Goal: Task Accomplishment & Management: Use online tool/utility

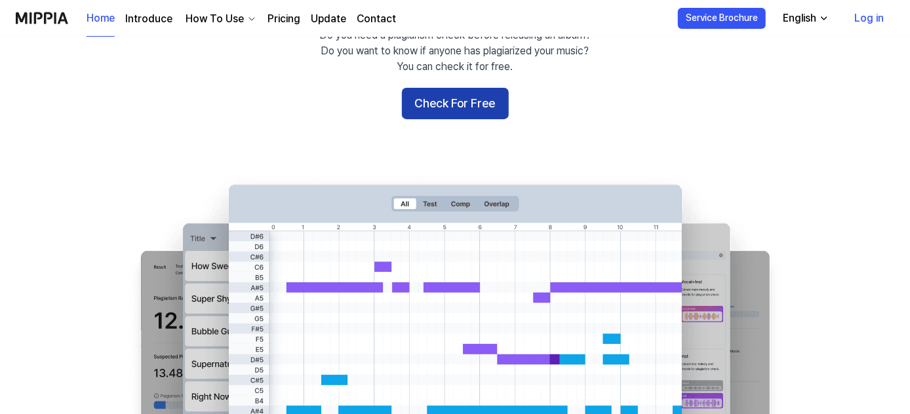
click at [454, 95] on button "Check For Free" at bounding box center [455, 103] width 107 height 31
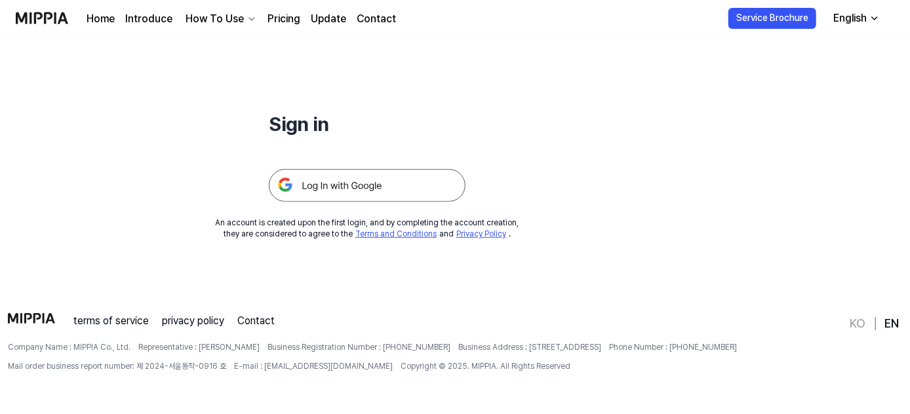
scroll to position [126, 0]
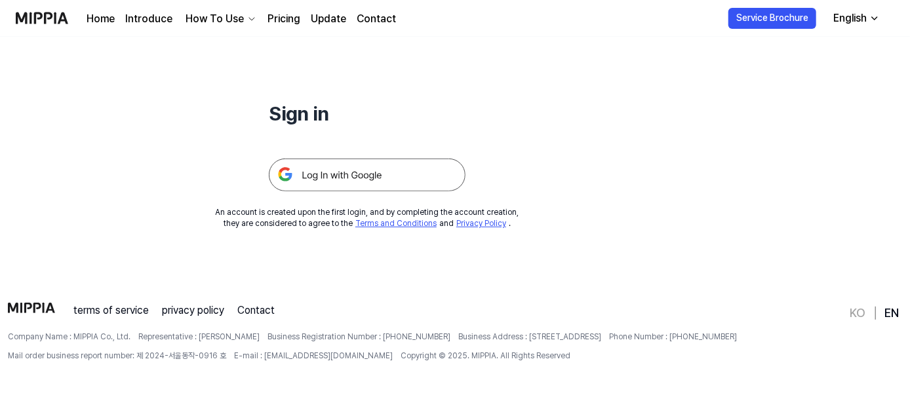
click at [395, 174] on img at bounding box center [367, 175] width 197 height 33
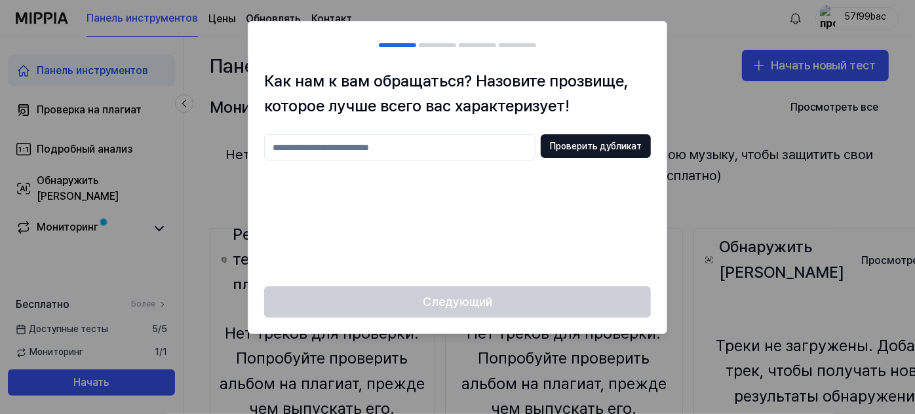
click at [460, 157] on input "text" at bounding box center [399, 147] width 271 height 26
click at [457, 153] on input "text" at bounding box center [399, 147] width 271 height 26
type input "**********"
click at [583, 149] on font "Проверить дубликат" at bounding box center [596, 146] width 92 height 10
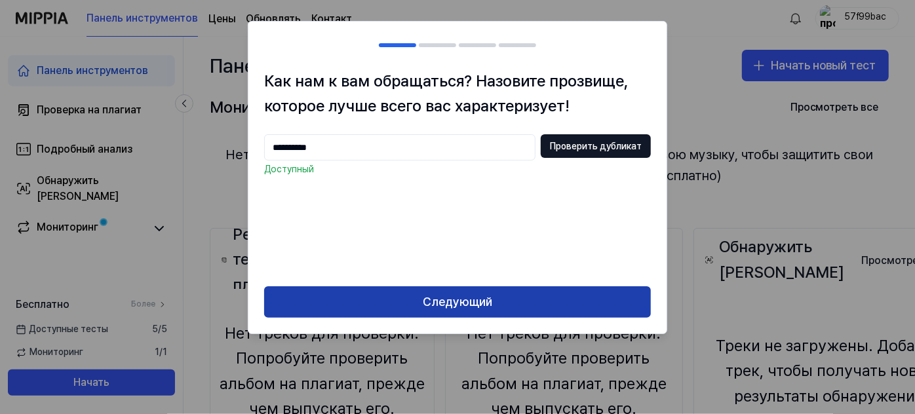
click at [449, 298] on font "Следующий" at bounding box center [457, 302] width 69 height 14
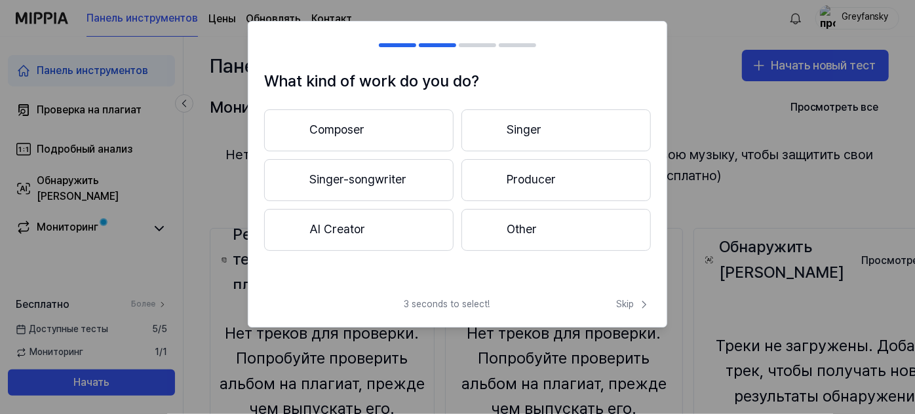
click at [400, 241] on button "AI Creator" at bounding box center [358, 230] width 189 height 42
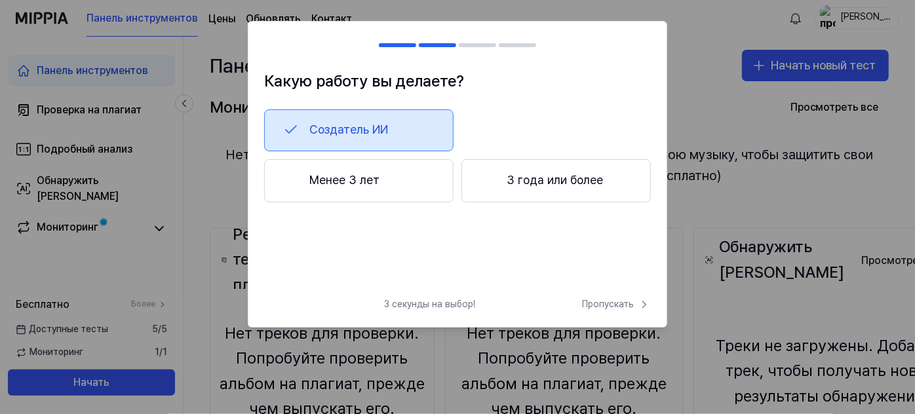
click at [396, 184] on button "Менее 3 лет" at bounding box center [358, 180] width 189 height 43
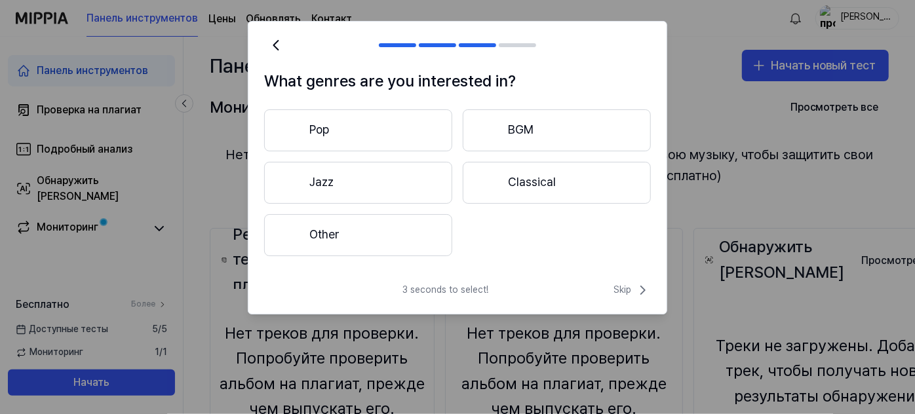
click at [391, 234] on button "Other" at bounding box center [358, 235] width 188 height 42
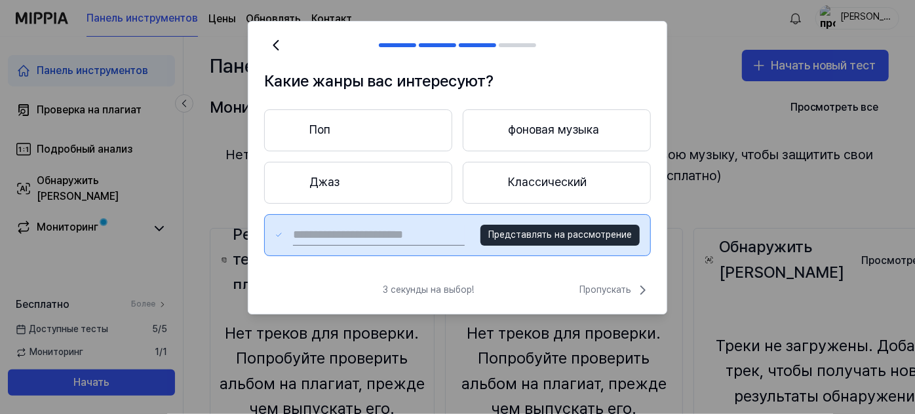
click at [399, 232] on input "text" at bounding box center [379, 235] width 172 height 21
type input "****"
click at [572, 235] on font "Представлять на рассмотрение" at bounding box center [560, 234] width 144 height 10
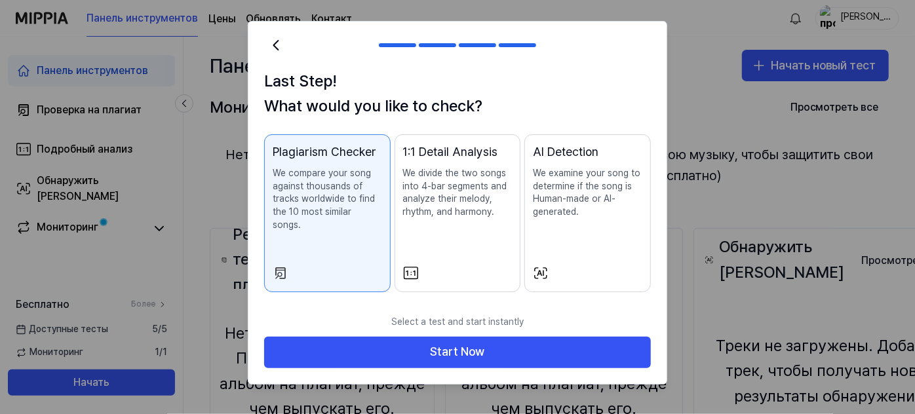
click at [609, 170] on p "We examine your song to determine if the song is Human-made or AI-generated." at bounding box center [587, 192] width 109 height 51
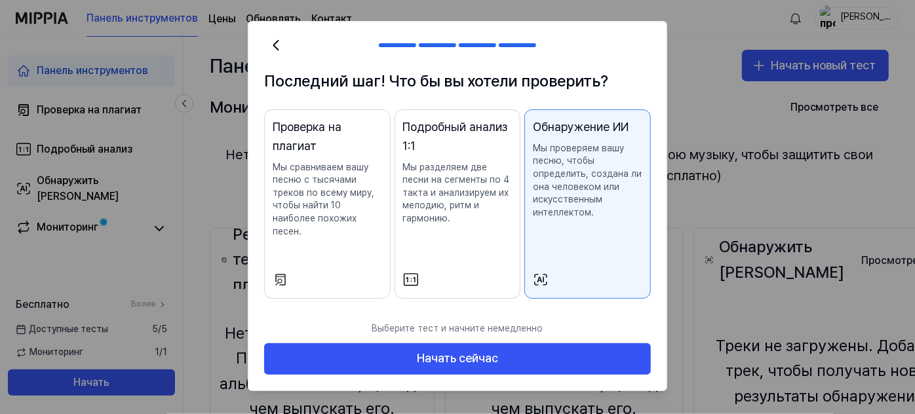
click at [304, 206] on font "Мы сравниваем вашу песню с тысячами треков по всему миру, чтобы найти 10 наибол…" at bounding box center [324, 199] width 102 height 75
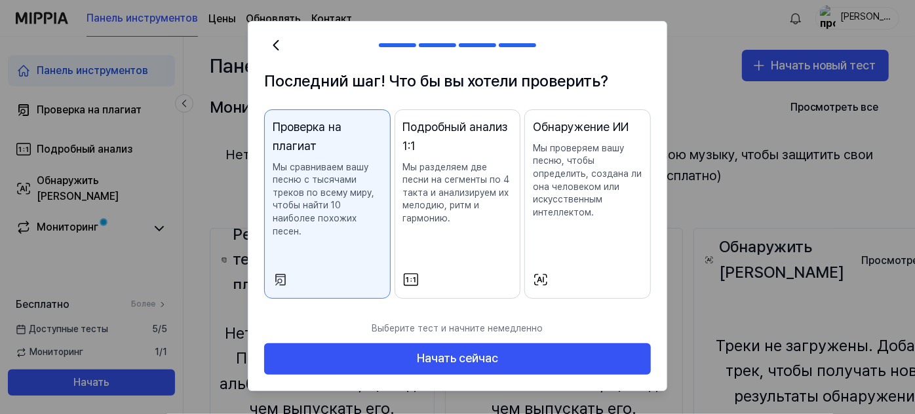
click at [552, 183] on font "Мы проверяем вашу песню, чтобы определить, создана ли она человеком или искусст…" at bounding box center [587, 180] width 109 height 75
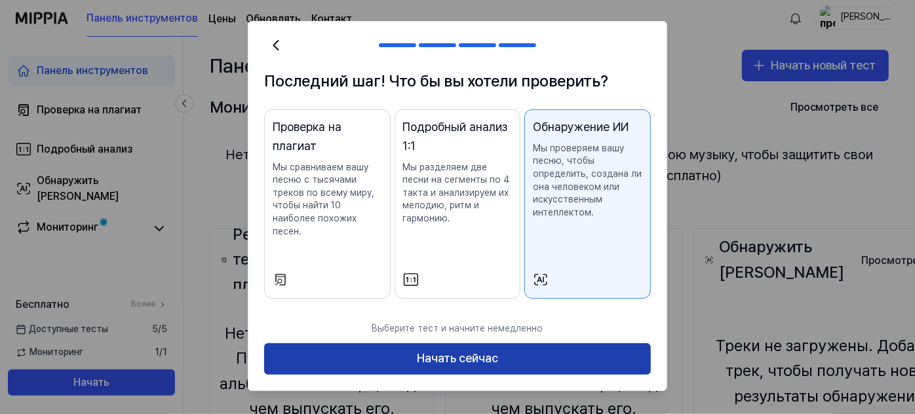
click at [487, 351] on font "Начать сейчас" at bounding box center [457, 358] width 81 height 14
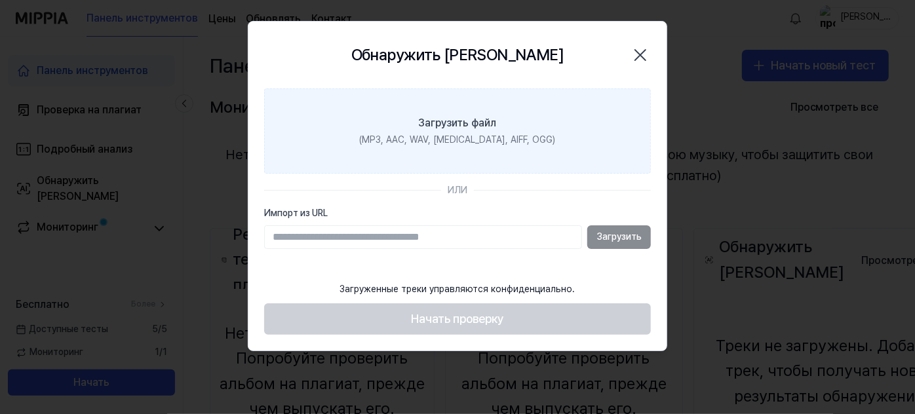
click at [456, 138] on font "(MP3, AAC, WAV, [MEDICAL_DATA], AIFF, OGG)" at bounding box center [458, 139] width 196 height 10
click at [0, 0] on input "Загрузить файл (MP3, AAC, WAV, [MEDICAL_DATA], AIFF, OGG)" at bounding box center [0, 0] width 0 height 0
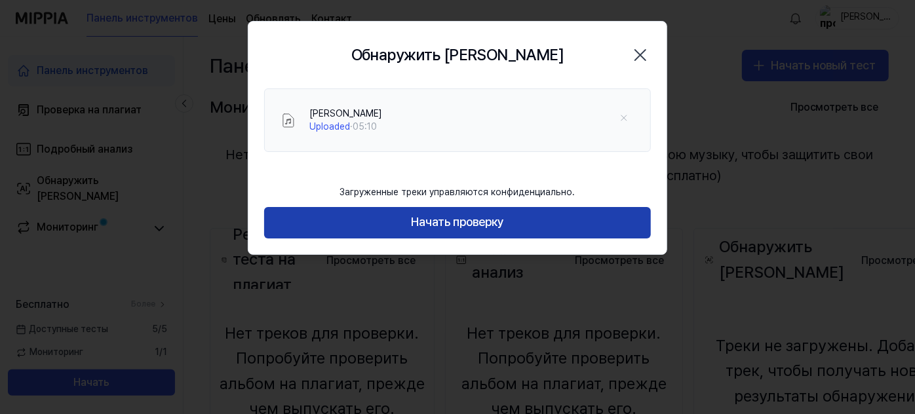
click at [442, 213] on font "Начать проверку" at bounding box center [457, 222] width 93 height 19
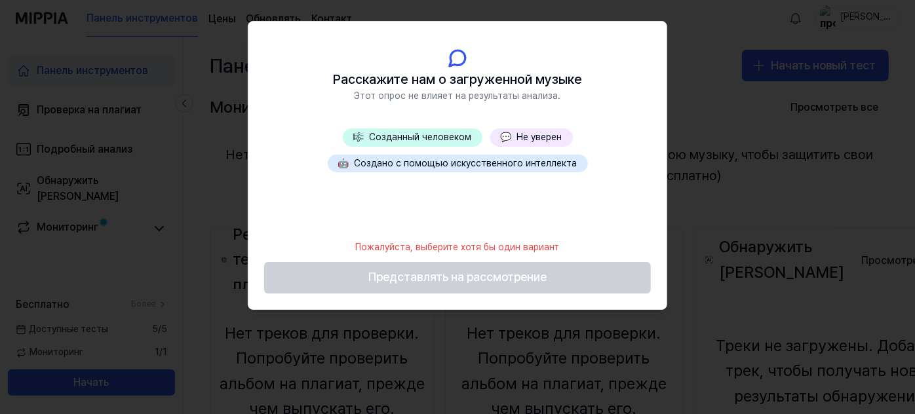
click at [441, 161] on font "Создано с помощью искусственного интеллекта" at bounding box center [466, 163] width 223 height 10
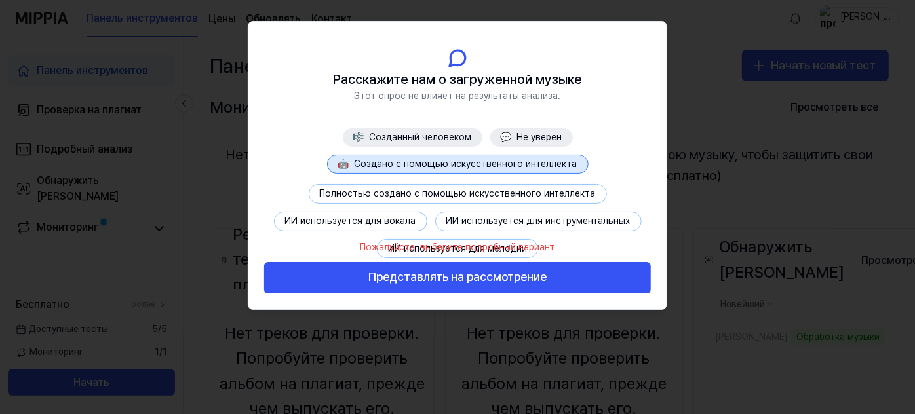
click at [362, 225] on font "ИИ используется для вокала" at bounding box center [350, 221] width 131 height 10
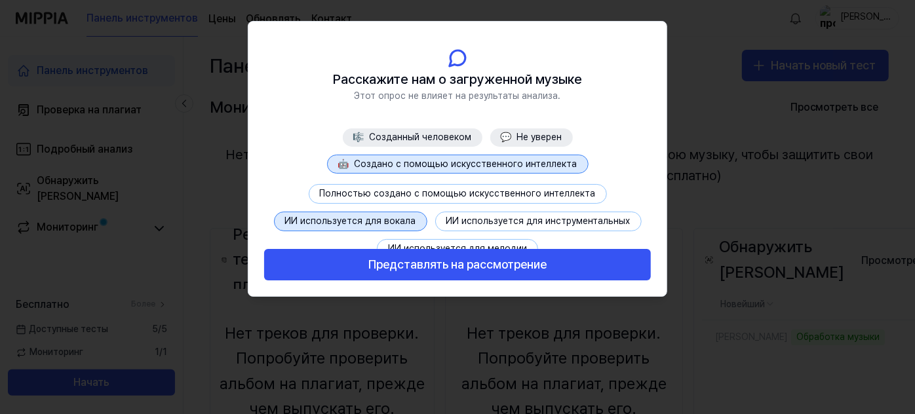
click at [484, 241] on footer "Представлять на рассмотрение" at bounding box center [457, 256] width 387 height 47
click at [486, 246] on footer "Представлять на рассмотрение" at bounding box center [457, 256] width 387 height 47
click at [383, 220] on font "ИИ используется для вокала" at bounding box center [350, 221] width 131 height 10
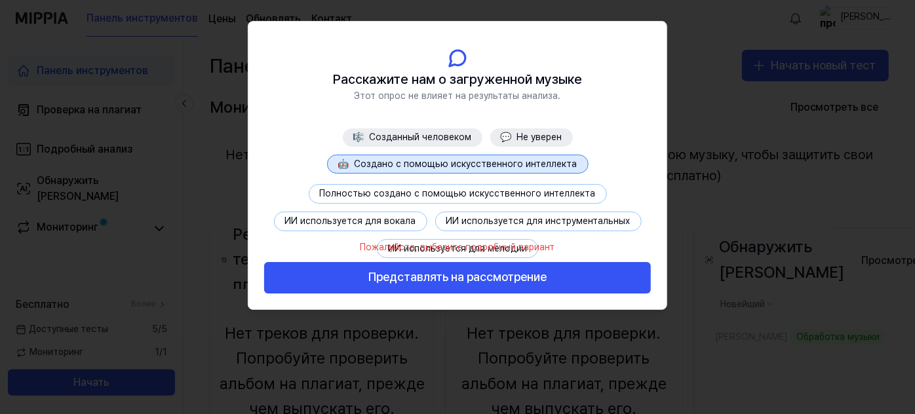
click at [408, 248] on font "Пожалуйста, выберите подробный вариант" at bounding box center [458, 247] width 195 height 10
click at [388, 237] on div "Пожалуйста, выберите подробный вариант" at bounding box center [458, 247] width 210 height 29
click at [391, 242] on font "Пожалуйста, выберите подробный вариант" at bounding box center [458, 247] width 195 height 10
click at [380, 225] on button "ИИ используется для вокала" at bounding box center [350, 222] width 153 height 20
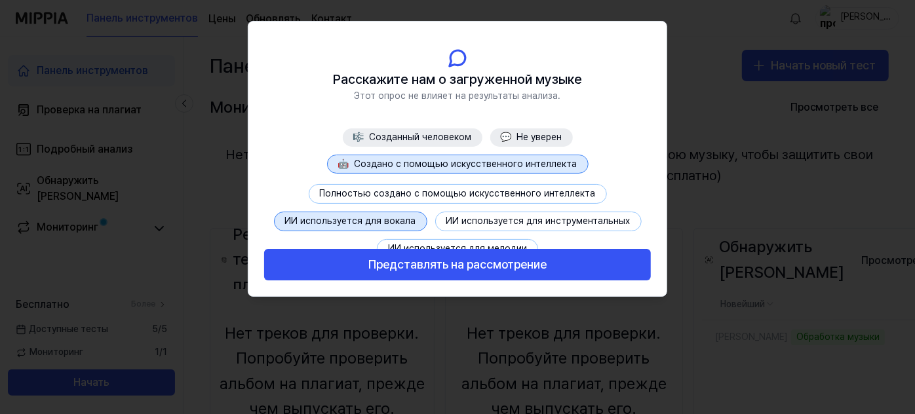
click at [530, 243] on footer "Представлять на рассмотрение" at bounding box center [457, 256] width 387 height 47
click at [535, 220] on font "ИИ используется для инструментальных" at bounding box center [538, 221] width 184 height 10
click at [520, 240] on footer "Представлять на рассмотрение" at bounding box center [457, 256] width 387 height 47
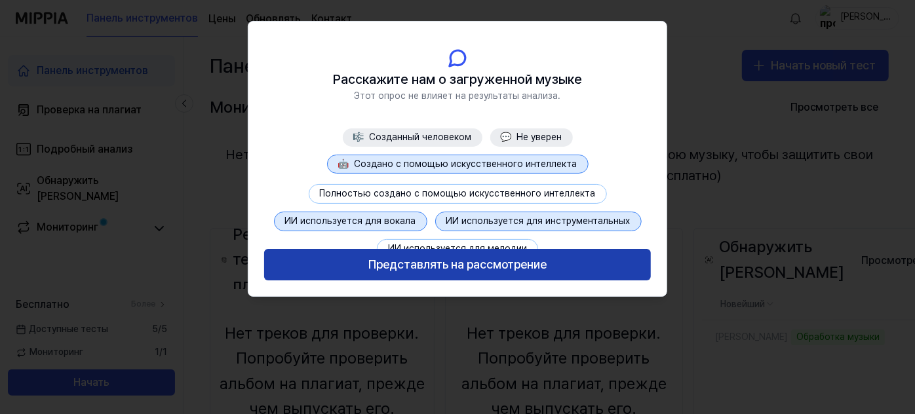
click at [501, 269] on font "Представлять на рассмотрение" at bounding box center [457, 265] width 178 height 14
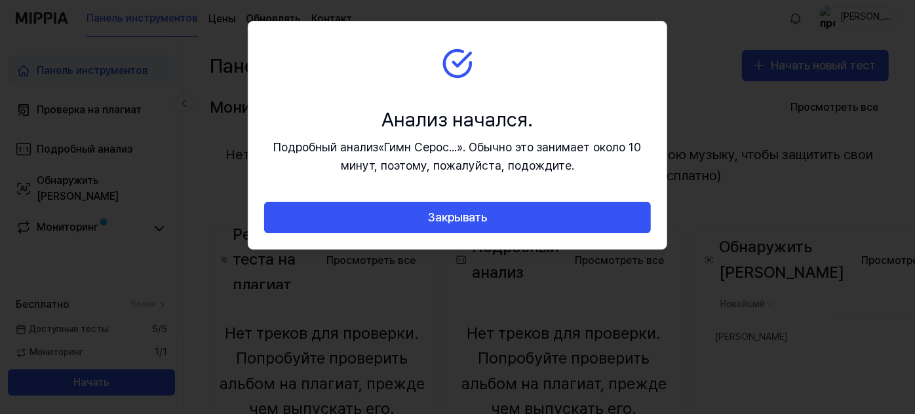
click at [535, 122] on div "Анализ начался." at bounding box center [457, 120] width 387 height 28
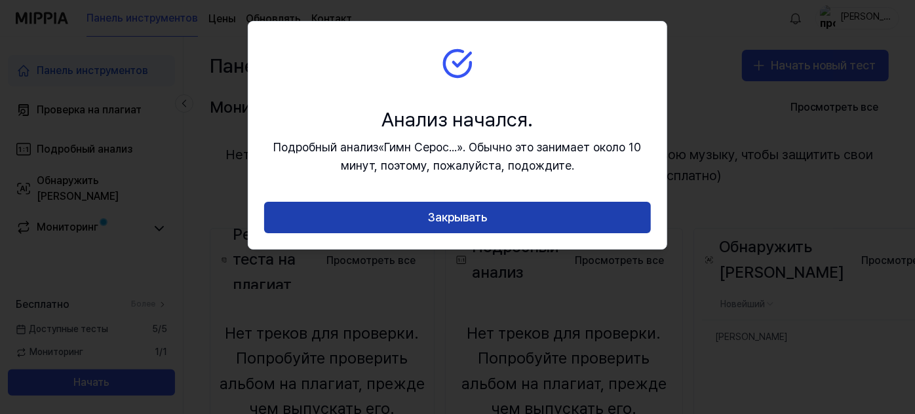
click at [576, 210] on button "Закрывать" at bounding box center [457, 217] width 387 height 31
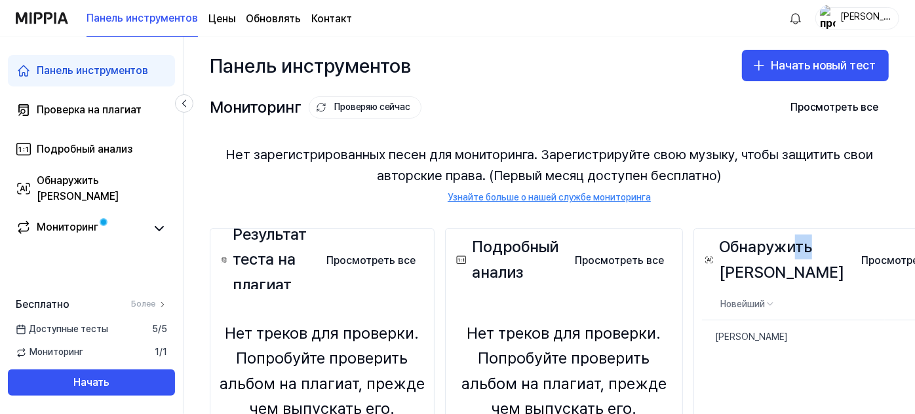
drag, startPoint x: 793, startPoint y: 246, endPoint x: 815, endPoint y: 227, distance: 28.8
click at [815, 227] on div "Результат теста на плагиат Просмотреть все Результат теста на плагиат Нет треко…" at bounding box center [590, 370] width 812 height 337
drag, startPoint x: 798, startPoint y: 174, endPoint x: 724, endPoint y: 188, distance: 76.1
click at [724, 188] on div "Нет зарегистрированных песен для мониторинга. Зарегистрируйте свою музыку, чтоб…" at bounding box center [549, 174] width 679 height 92
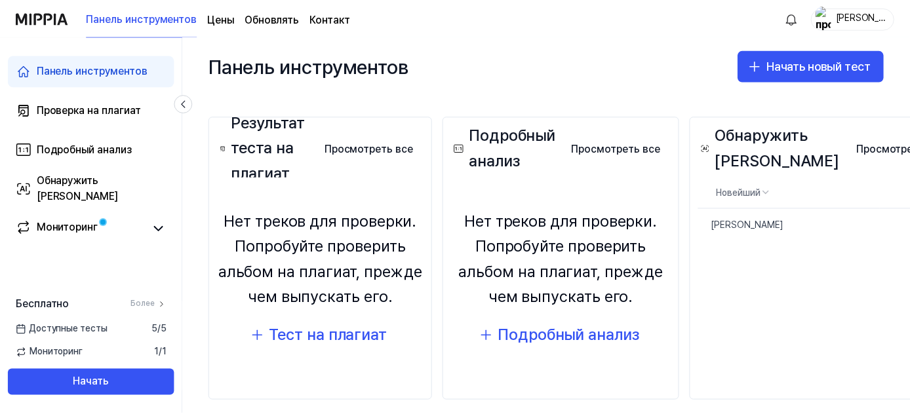
scroll to position [129, 0]
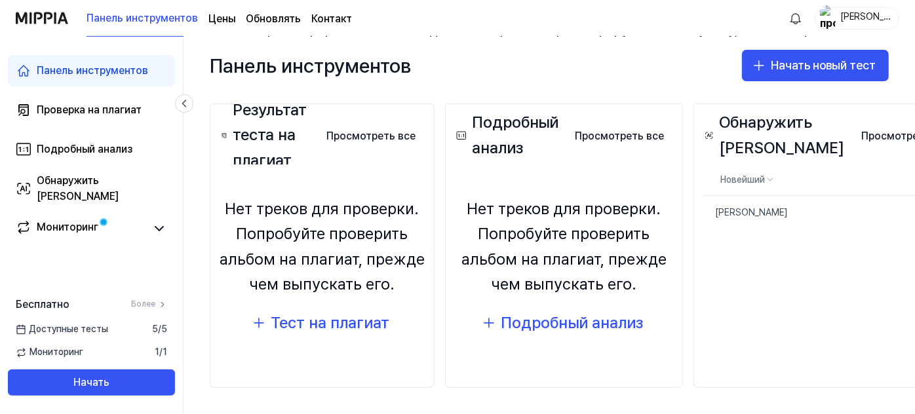
drag, startPoint x: 865, startPoint y: 296, endPoint x: 813, endPoint y: 295, distance: 51.8
click at [813, 295] on div "Обнаружить [PERSON_NAME] все Обнаружить ИИ Новейший [PERSON_NAME] Удалить [DATE…" at bounding box center [832, 246] width 276 height 284
click at [895, 136] on font "Просмотреть все" at bounding box center [905, 136] width 89 height 12
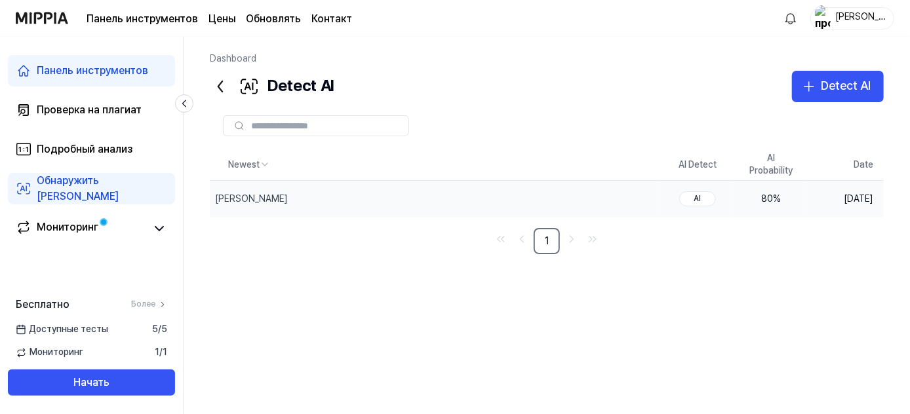
click at [777, 196] on td "80 %" at bounding box center [770, 199] width 73 height 37
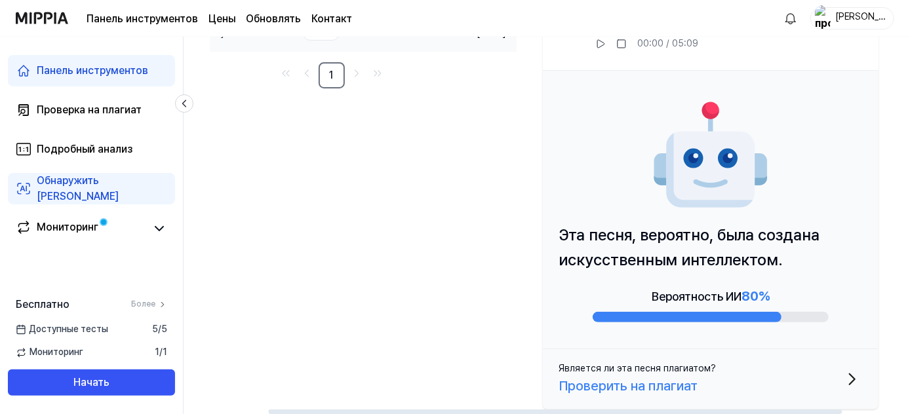
scroll to position [0, 115]
drag, startPoint x: 808, startPoint y: 238, endPoint x: 684, endPoint y: 252, distance: 124.1
click at [684, 252] on font "Эта песня, вероятно, была создана искусственным интеллектом." at bounding box center [688, 247] width 261 height 44
click at [854, 380] on icon "button" at bounding box center [852, 379] width 5 height 10
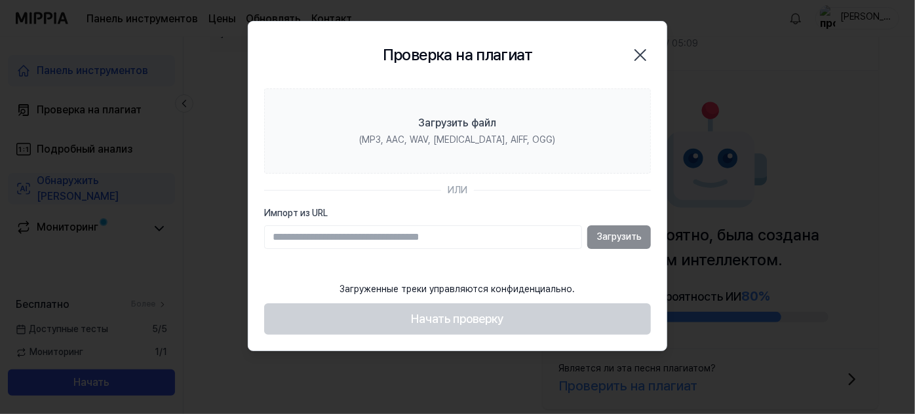
click at [641, 52] on icon "button" at bounding box center [640, 55] width 21 height 21
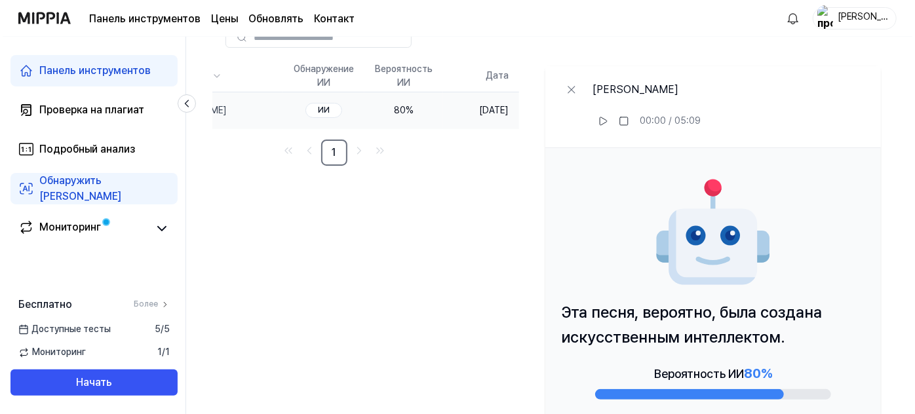
scroll to position [0, 0]
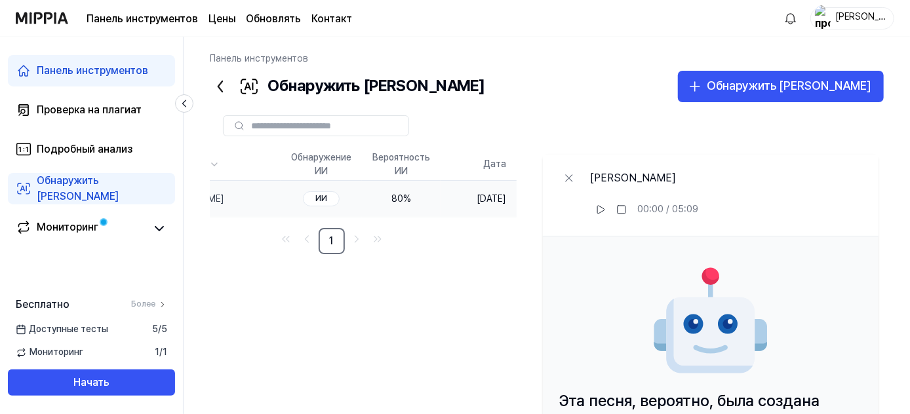
click at [225, 82] on icon at bounding box center [220, 86] width 21 height 21
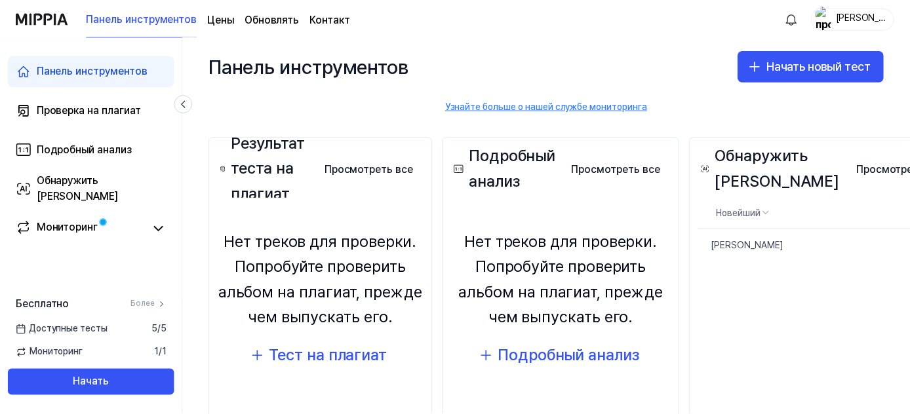
scroll to position [129, 0]
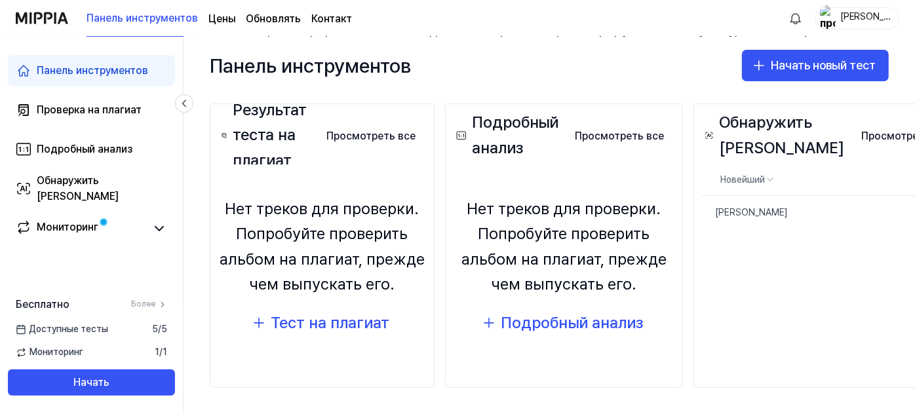
click at [212, 20] on font "Цены" at bounding box center [221, 18] width 27 height 12
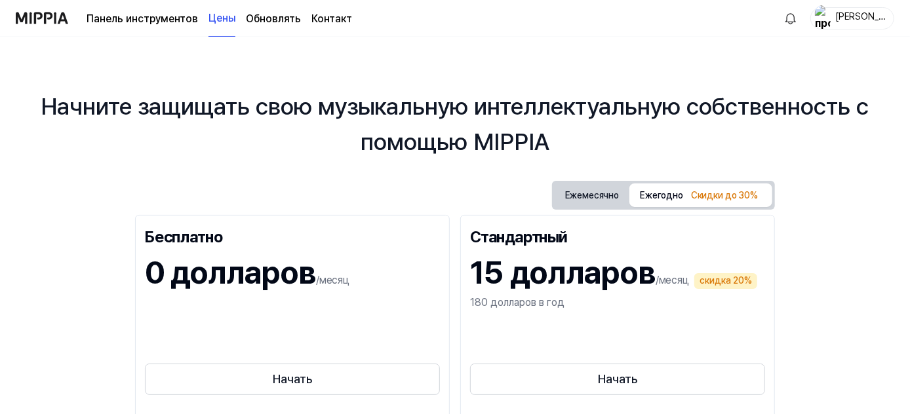
click at [142, 26] on link "Панель инструментов" at bounding box center [142, 19] width 111 height 16
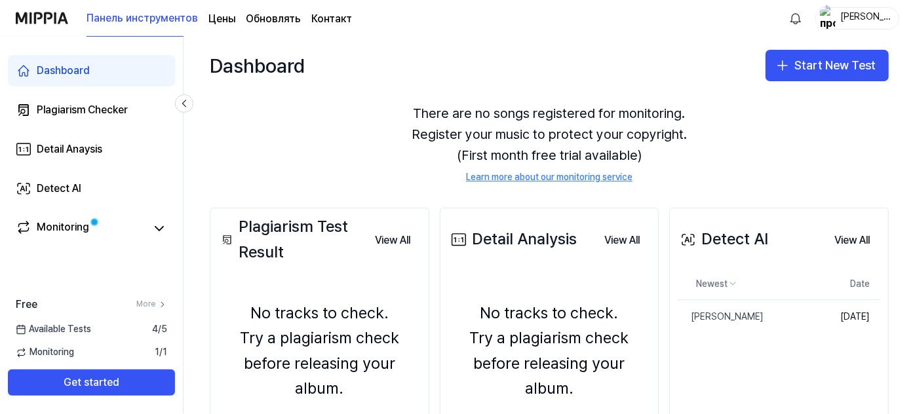
scroll to position [145, 0]
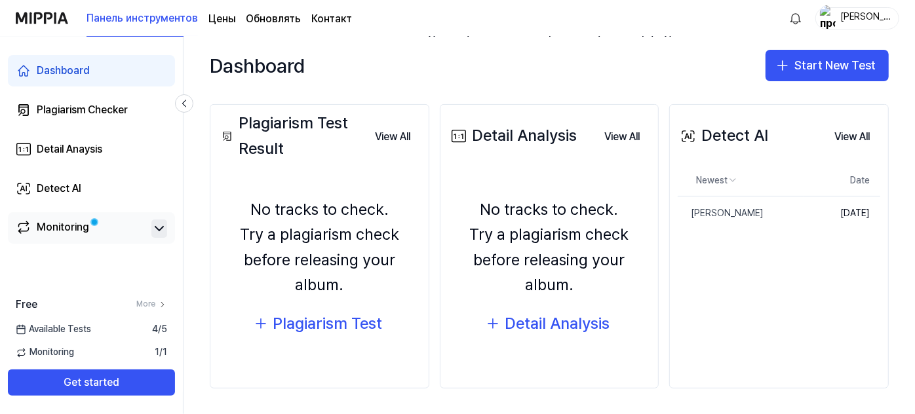
click at [163, 232] on icon at bounding box center [159, 229] width 16 height 16
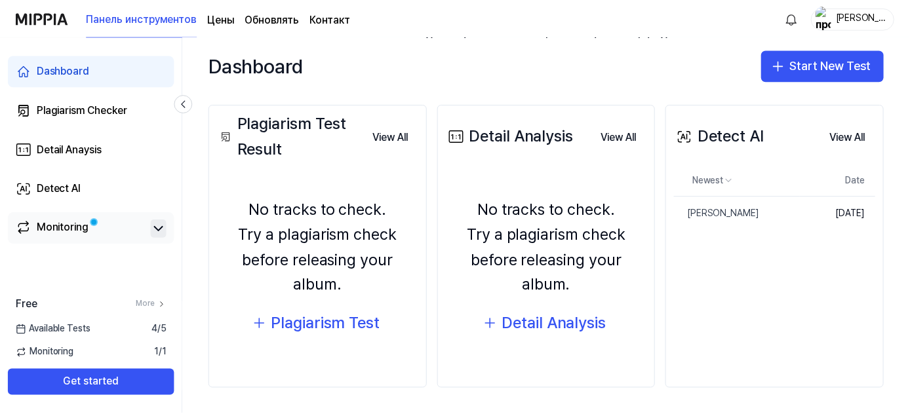
scroll to position [124, 0]
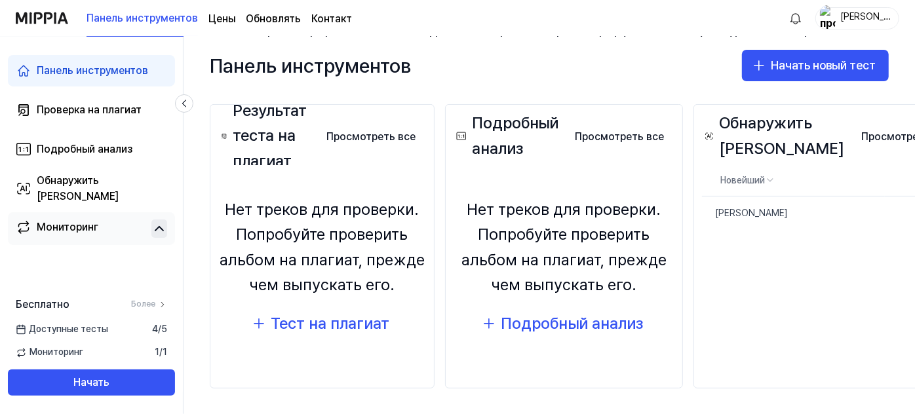
click at [163, 232] on icon at bounding box center [159, 229] width 16 height 16
click at [715, 214] on font "[PERSON_NAME]" at bounding box center [751, 213] width 73 height 10
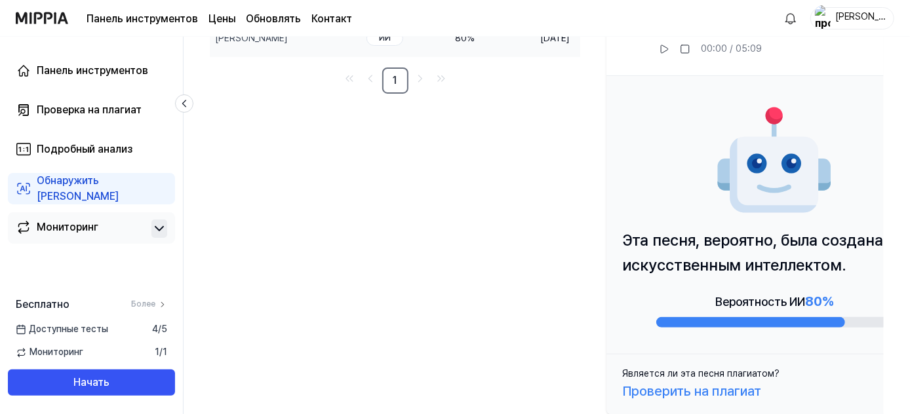
scroll to position [166, 0]
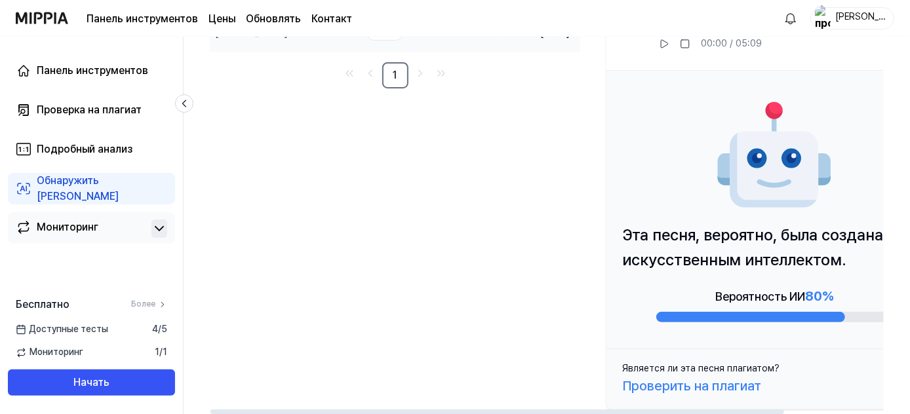
click at [744, 386] on font "Проверить на плагиат" at bounding box center [691, 386] width 139 height 16
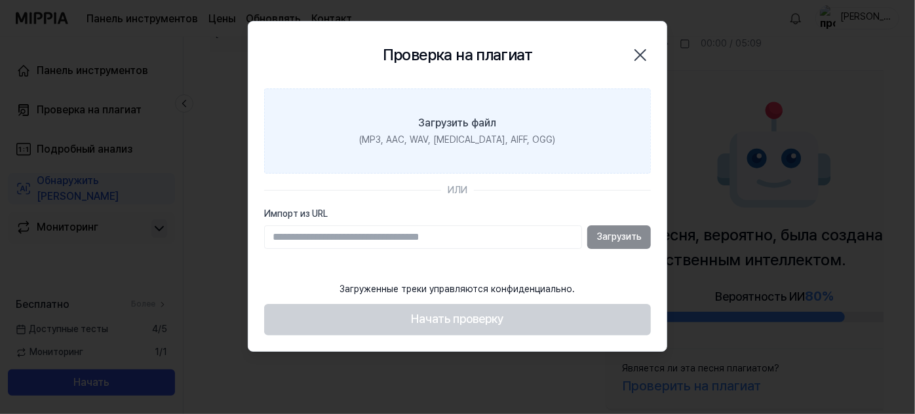
click at [477, 128] on font "Загрузить файл" at bounding box center [458, 123] width 78 height 12
click at [0, 0] on input "Загрузить файл (MP3, AAC, WAV, [MEDICAL_DATA], AIFF, OGG)" at bounding box center [0, 0] width 0 height 0
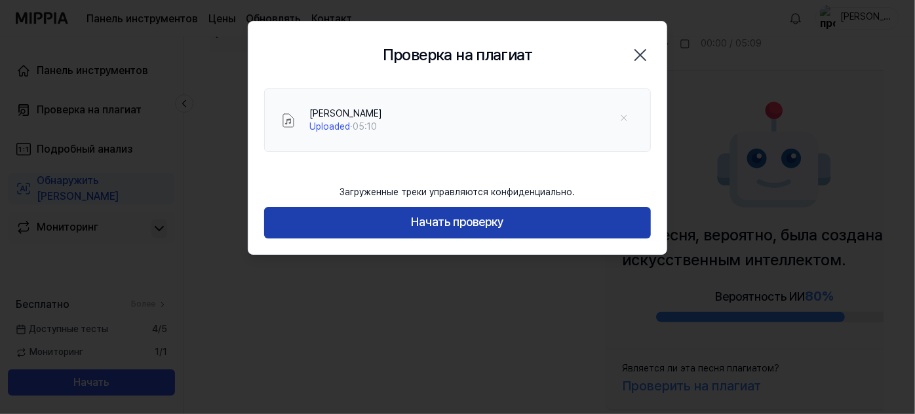
click at [520, 220] on button "Начать проверку" at bounding box center [457, 222] width 387 height 31
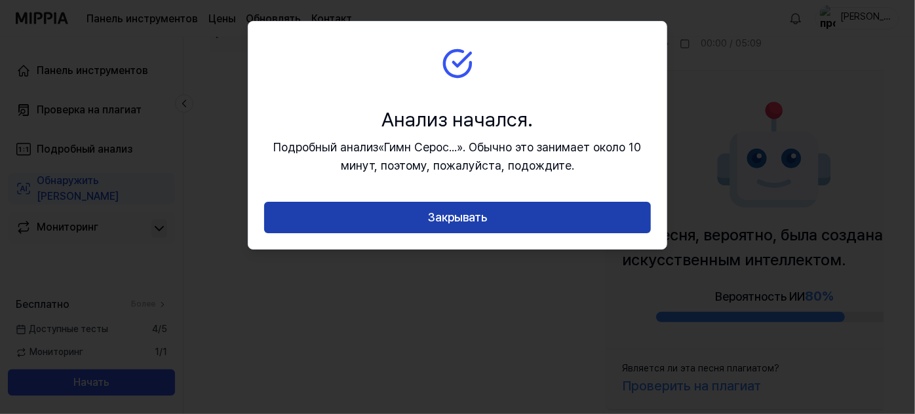
click at [490, 222] on button "Закрывать" at bounding box center [457, 217] width 387 height 31
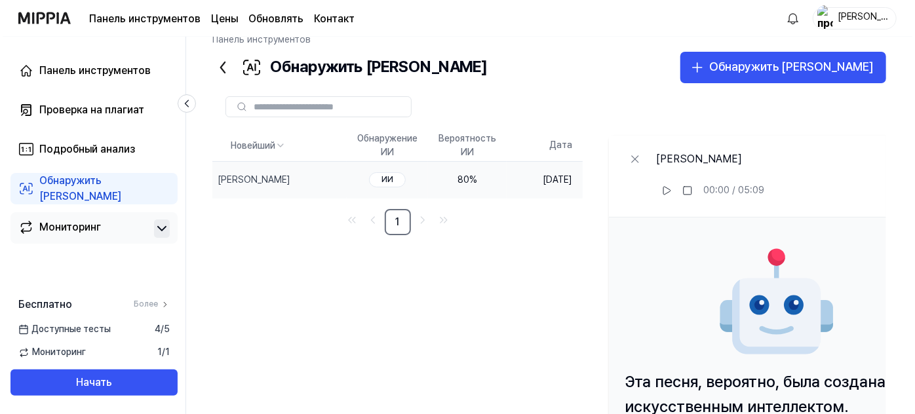
scroll to position [0, 0]
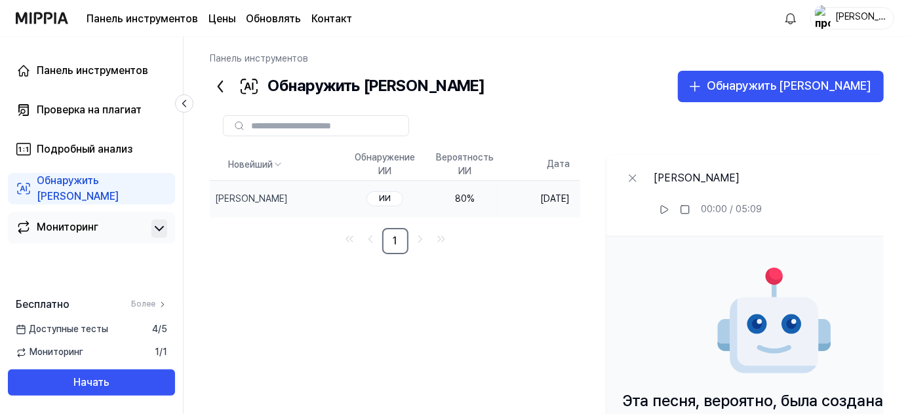
click at [225, 81] on icon at bounding box center [220, 86] width 21 height 21
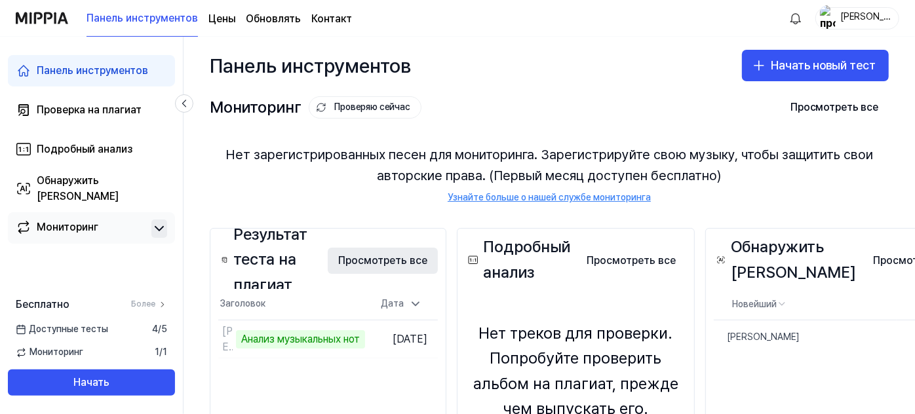
drag, startPoint x: 513, startPoint y: 250, endPoint x: 450, endPoint y: 260, distance: 62.9
click at [427, 260] on font "Просмотреть все" at bounding box center [382, 260] width 89 height 12
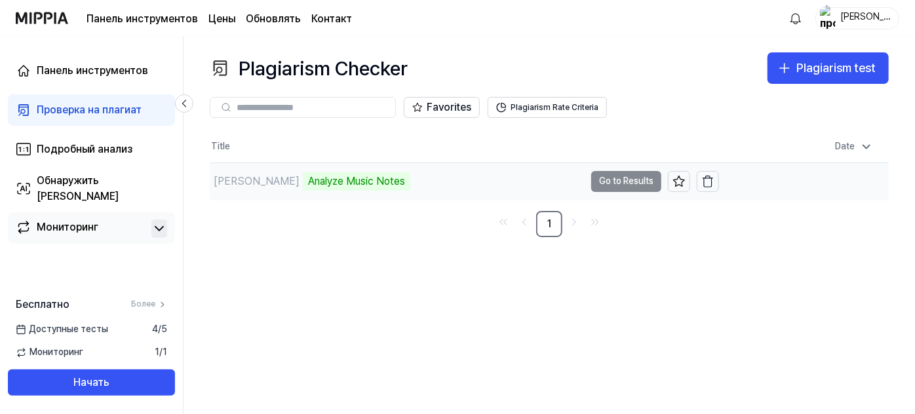
click at [631, 182] on td "Гимн Серости Analyze Music Notes Go to Results" at bounding box center [464, 181] width 509 height 37
click at [610, 178] on td "Гимн Серости Analyze Music Notes Go to Results" at bounding box center [464, 181] width 509 height 37
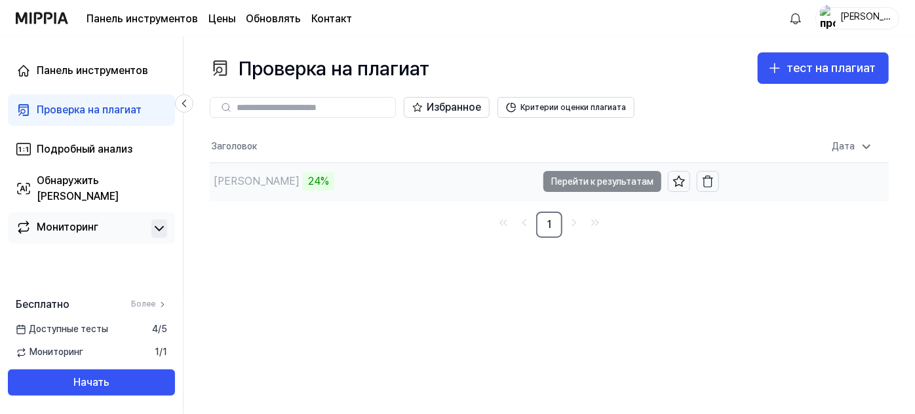
click at [591, 188] on td "Гимн Серости 24% Перейти к результатам" at bounding box center [464, 181] width 509 height 37
click at [308, 182] on font "28%" at bounding box center [318, 181] width 21 height 12
click at [872, 146] on icon at bounding box center [866, 146] width 13 height 13
click at [385, 296] on div "Проверка на плагиат тест на плагиат Проверка на плагиат Подробный анализ Обнару…" at bounding box center [550, 226] width 732 height 378
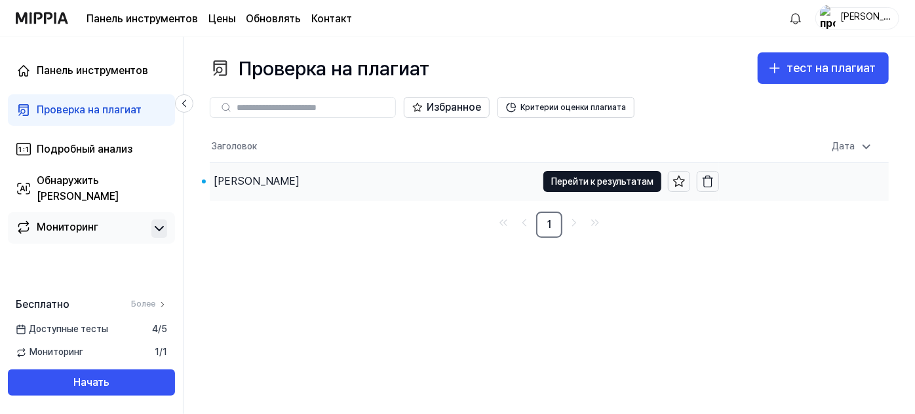
drag, startPoint x: 385, startPoint y: 296, endPoint x: 320, endPoint y: 211, distance: 107.0
click at [320, 212] on nav "1" at bounding box center [549, 225] width 679 height 26
click at [640, 174] on font "Перейти к результатам" at bounding box center [602, 181] width 102 height 14
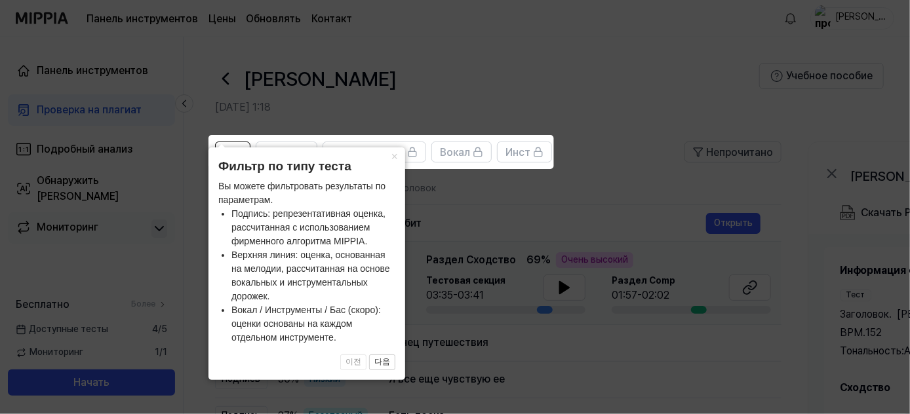
click at [455, 204] on icon at bounding box center [457, 207] width 915 height 414
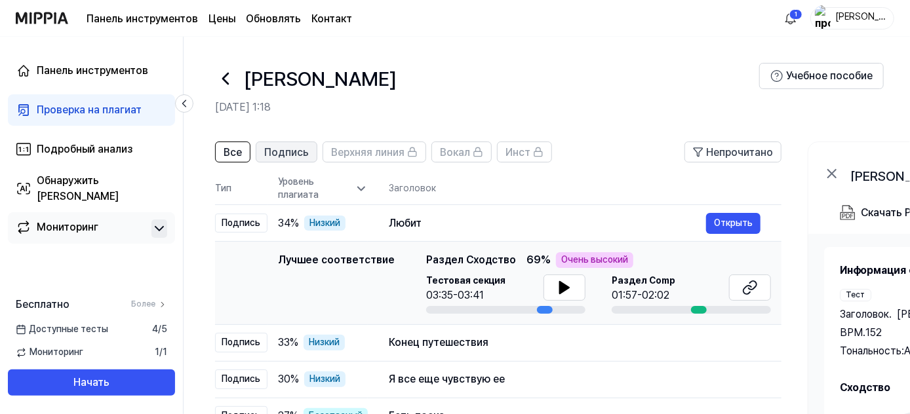
click at [281, 153] on font "Подпись" at bounding box center [286, 152] width 45 height 12
click at [241, 147] on font "Все" at bounding box center [233, 152] width 18 height 12
click at [572, 288] on button at bounding box center [564, 288] width 42 height 26
click at [562, 289] on icon at bounding box center [565, 288] width 16 height 16
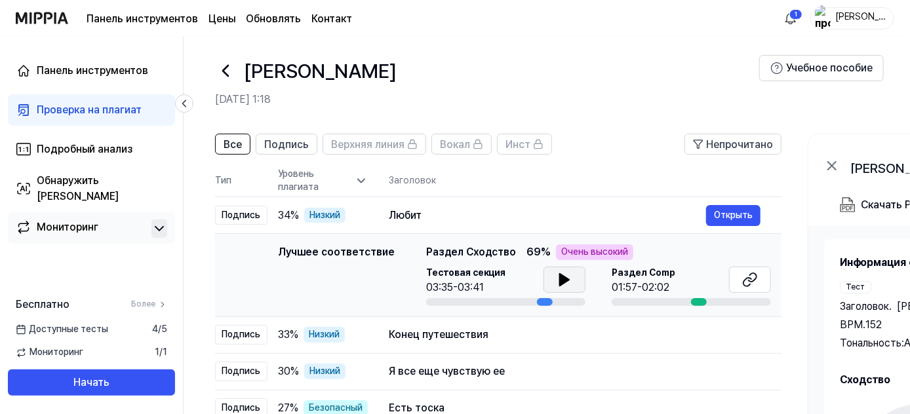
click at [541, 302] on div at bounding box center [545, 302] width 16 height 8
click at [658, 256] on div "Лучшее соответствие Раздел Сходство 69 % Очень высокий" at bounding box center [598, 253] width 345 height 16
click at [560, 278] on icon at bounding box center [564, 280] width 9 height 12
click at [695, 296] on div "Раздел Comp 01:57-02:02" at bounding box center [689, 286] width 159 height 39
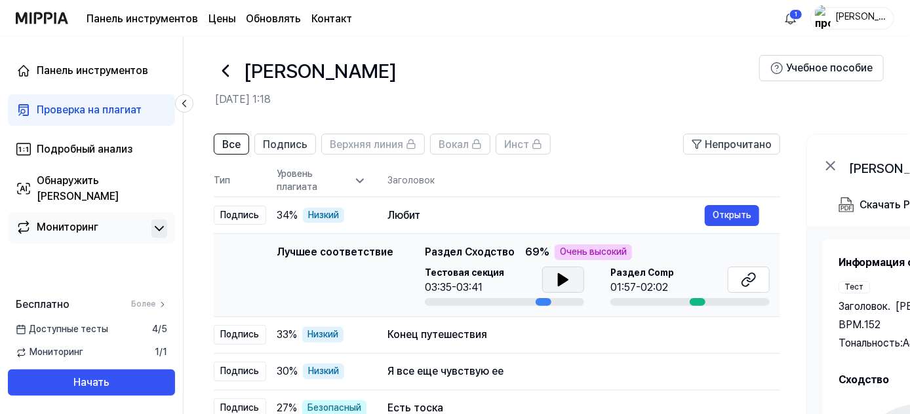
click at [652, 281] on font "01:57-02:02" at bounding box center [639, 287] width 58 height 12
click at [741, 279] on icon at bounding box center [749, 280] width 16 height 16
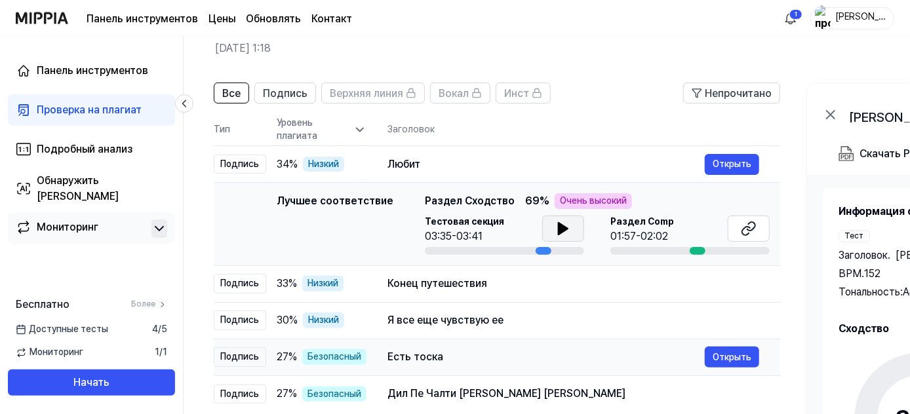
scroll to position [8, 0]
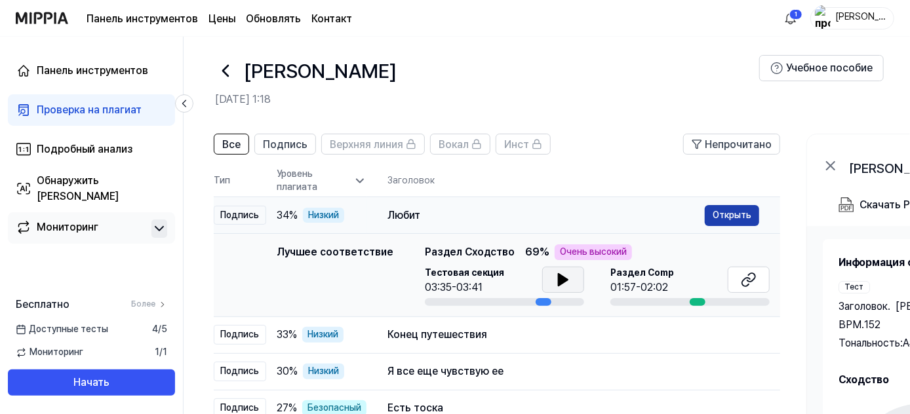
click at [718, 210] on font "Открыть" at bounding box center [732, 215] width 39 height 10
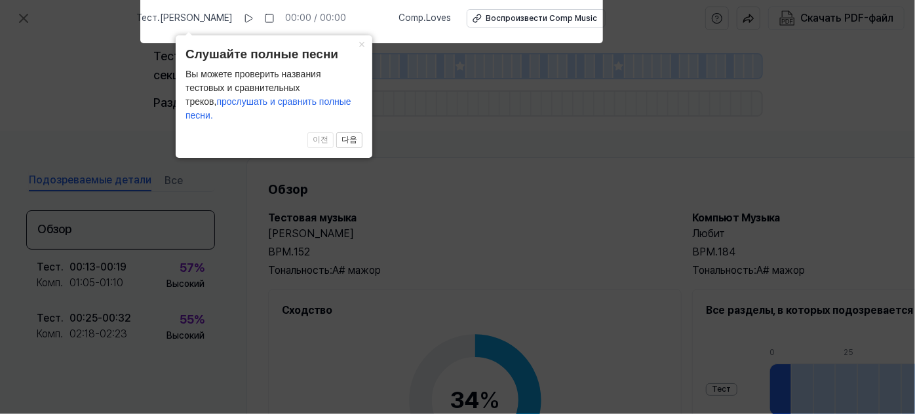
click at [438, 122] on icon at bounding box center [457, 203] width 915 height 421
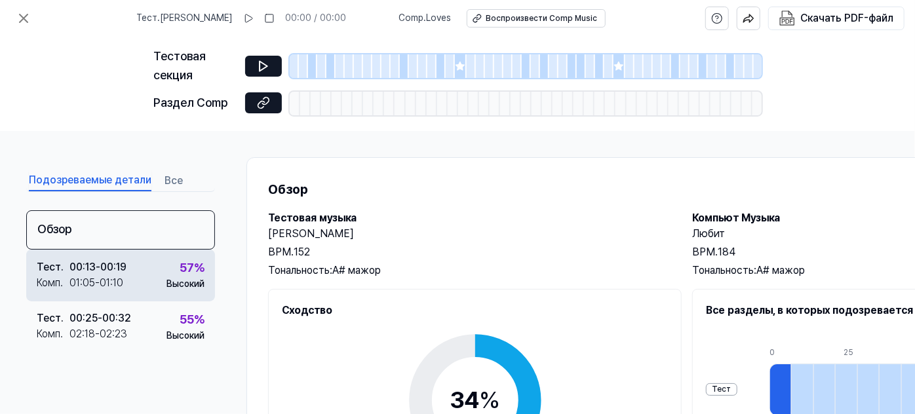
click at [149, 281] on div "Тест . 00:13 - 00:19 Комп . 01:05 - 01:10 57 % Высокий" at bounding box center [120, 275] width 189 height 51
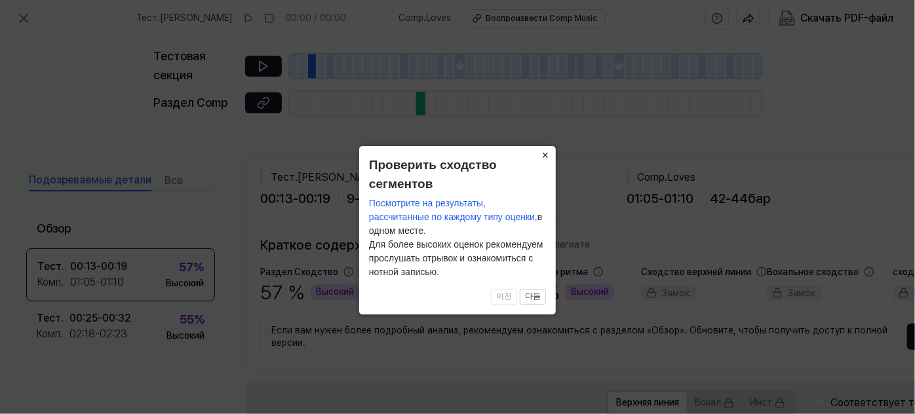
click at [543, 156] on font "×" at bounding box center [545, 155] width 7 height 13
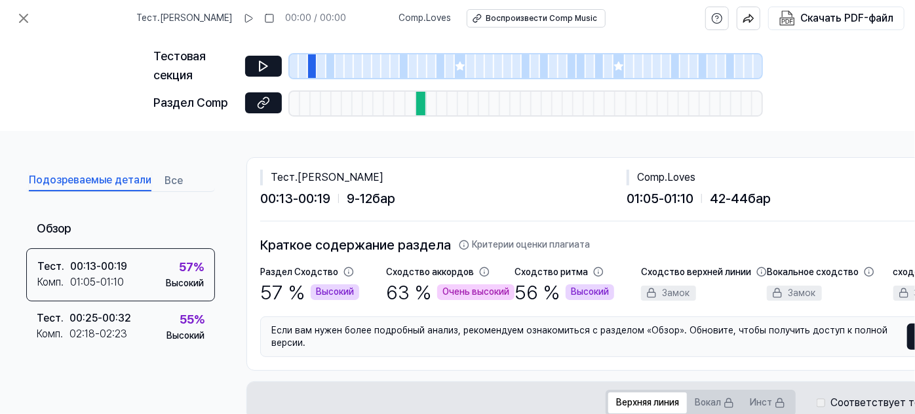
click at [297, 69] on div at bounding box center [294, 66] width 9 height 24
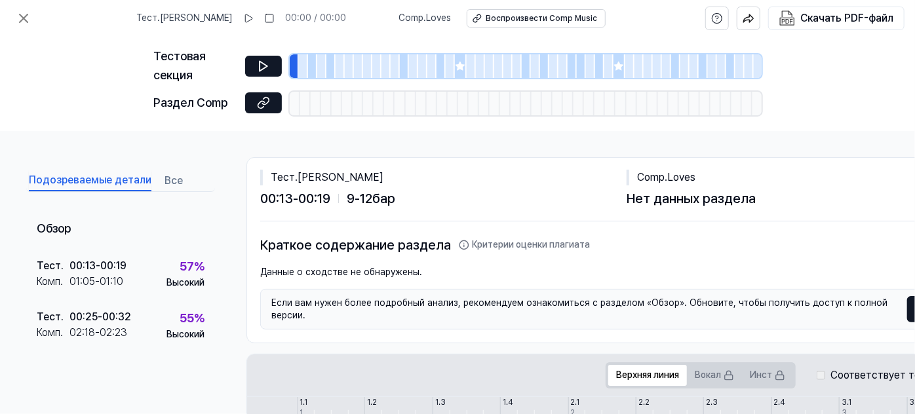
click at [305, 68] on div at bounding box center [303, 66] width 9 height 24
click at [311, 68] on div at bounding box center [312, 66] width 9 height 24
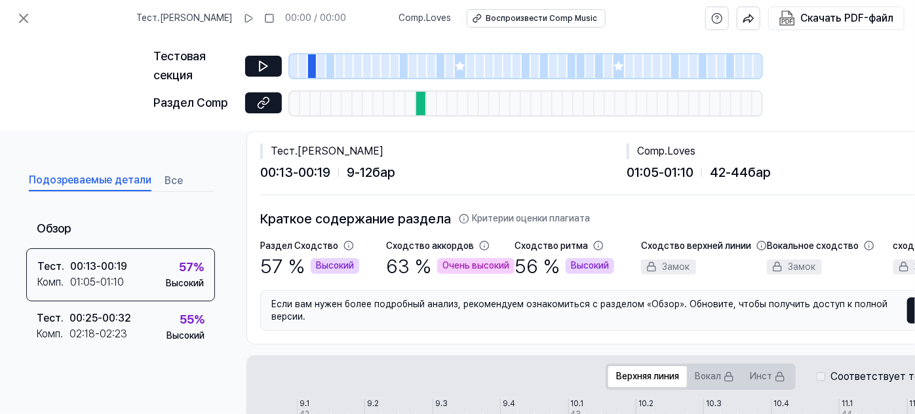
scroll to position [26, 0]
click at [323, 66] on div at bounding box center [321, 66] width 9 height 24
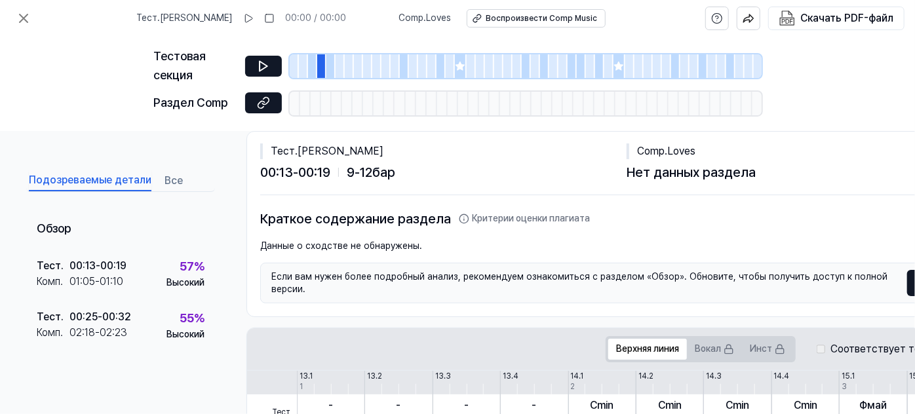
click at [332, 70] on div at bounding box center [330, 66] width 9 height 24
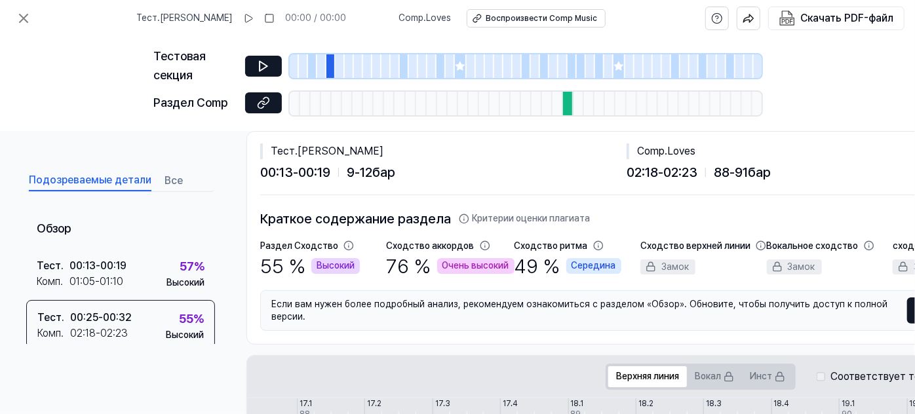
click at [349, 64] on div at bounding box center [349, 66] width 9 height 24
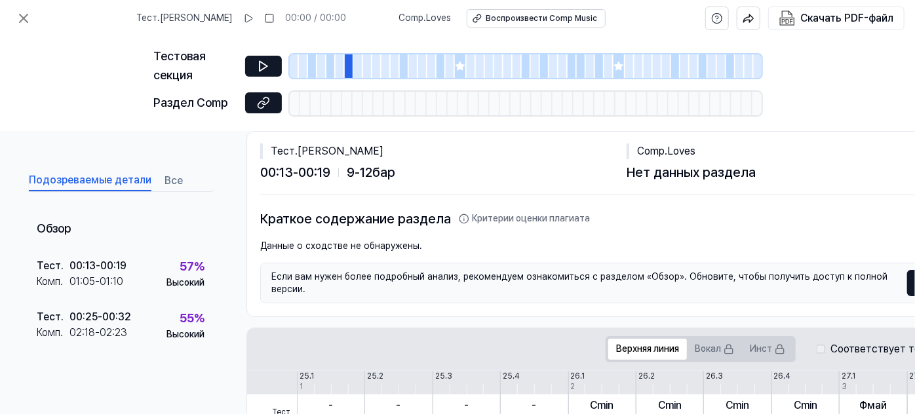
click at [332, 69] on div at bounding box center [330, 66] width 9 height 24
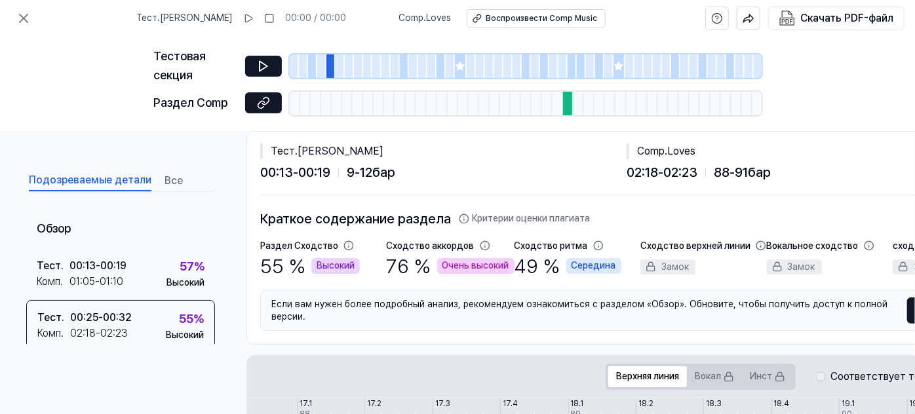
click at [359, 69] on div at bounding box center [358, 66] width 9 height 24
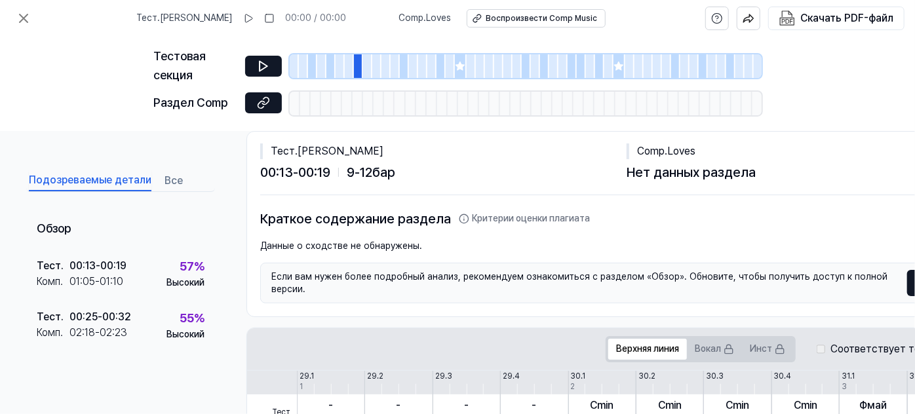
click at [398, 66] on div at bounding box center [395, 66] width 9 height 24
click at [364, 104] on div at bounding box center [368, 104] width 10 height 24
click at [429, 68] on div at bounding box center [431, 66] width 9 height 24
click at [458, 68] on icon at bounding box center [460, 66] width 9 height 9
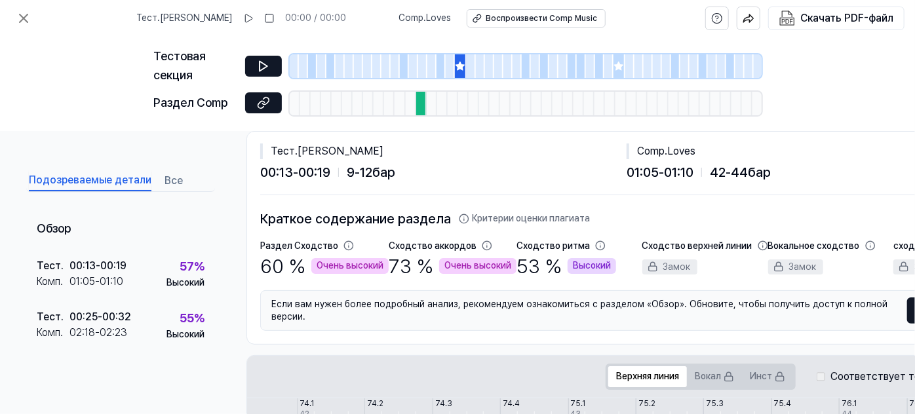
click at [345, 246] on icon at bounding box center [348, 246] width 9 height 9
click at [165, 181] on font "Все" at bounding box center [174, 180] width 18 height 12
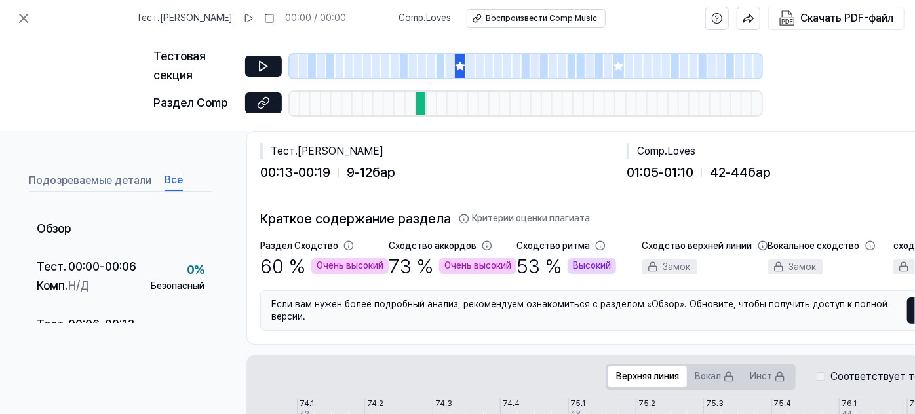
click at [116, 182] on font "Подозреваемые детали" at bounding box center [90, 180] width 123 height 12
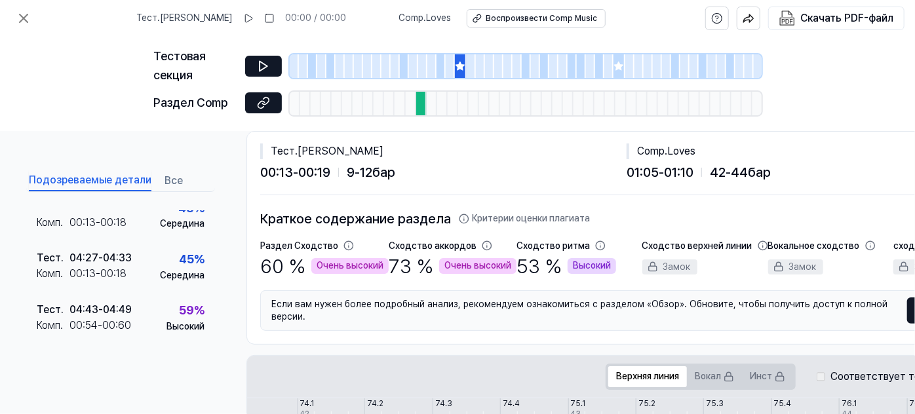
scroll to position [661, 0]
click at [617, 67] on icon at bounding box center [618, 66] width 9 height 9
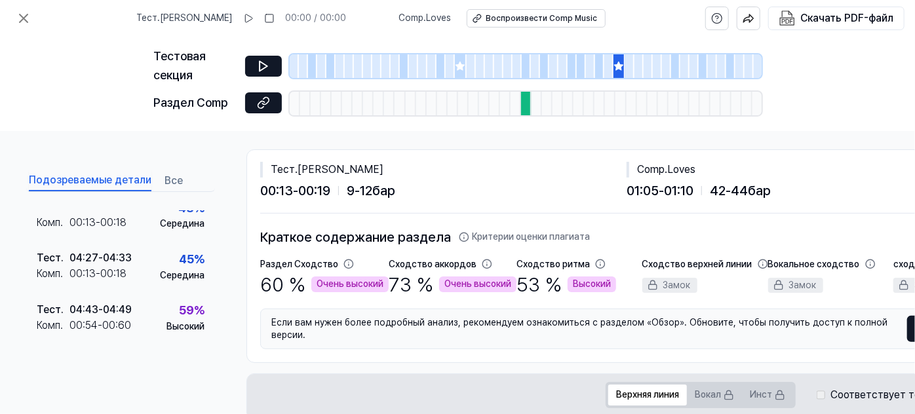
scroll to position [0, 0]
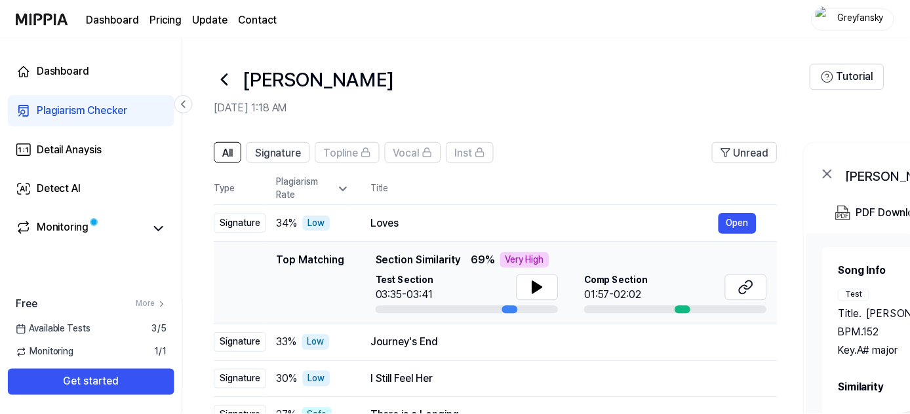
scroll to position [8, 0]
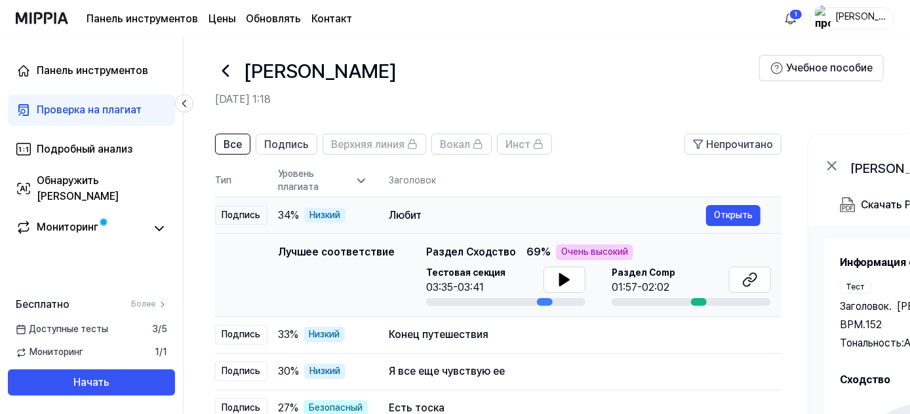
click at [298, 212] on font "%" at bounding box center [294, 215] width 9 height 12
click at [329, 210] on font "Низкий" at bounding box center [324, 215] width 31 height 10
click at [336, 328] on font "Низкий" at bounding box center [324, 334] width 31 height 13
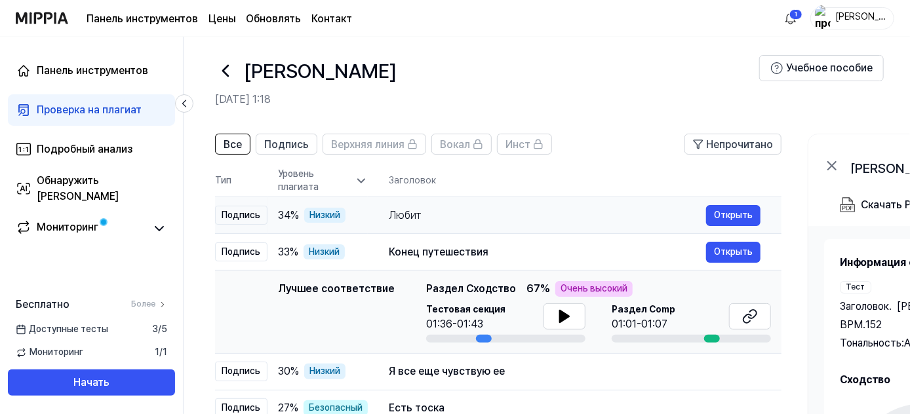
click at [330, 216] on font "Низкий" at bounding box center [324, 215] width 31 height 10
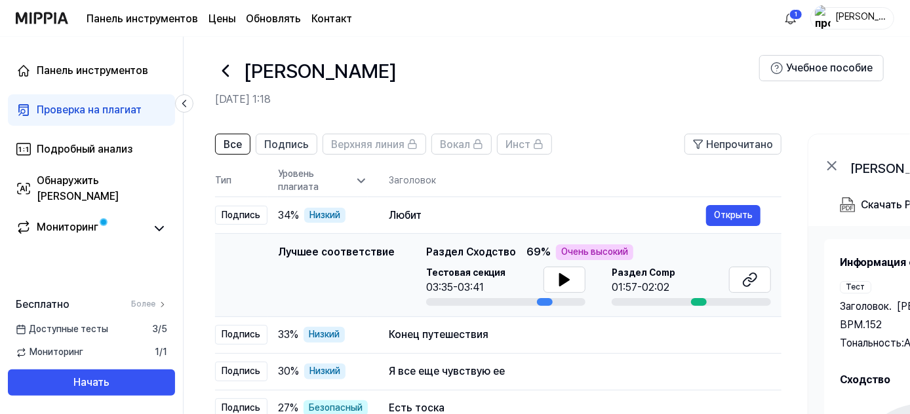
click at [695, 301] on div at bounding box center [699, 302] width 16 height 8
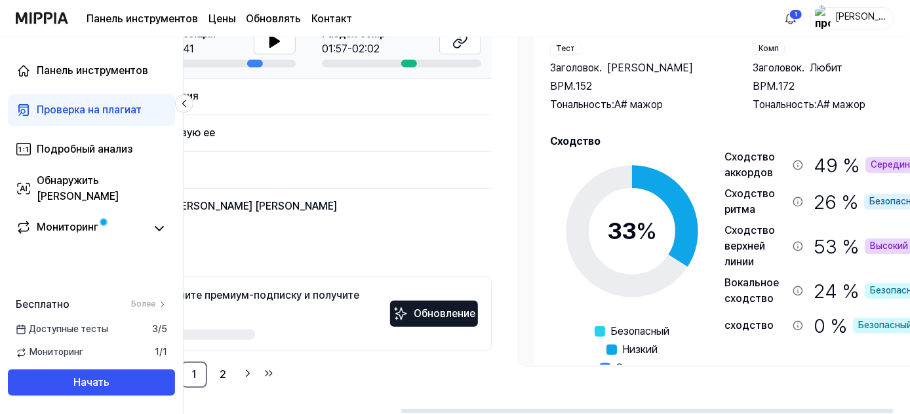
scroll to position [0, 343]
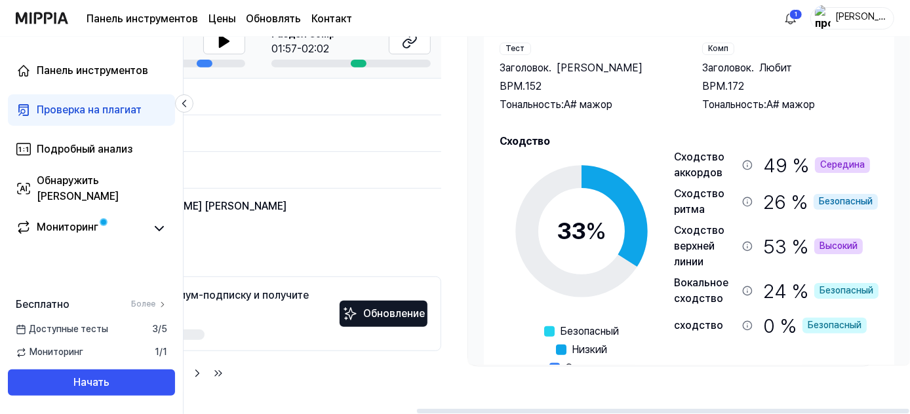
drag, startPoint x: 557, startPoint y: 410, endPoint x: 842, endPoint y: 374, distance: 287.5
click at [842, 409] on div at bounding box center [663, 411] width 492 height 5
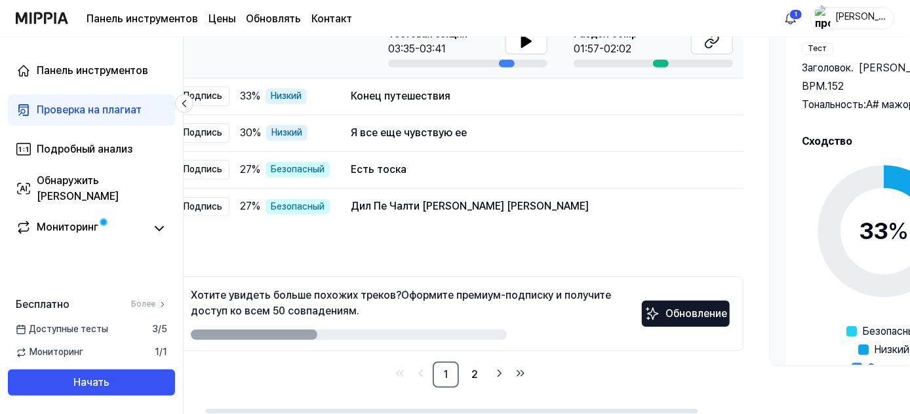
scroll to position [0, 31]
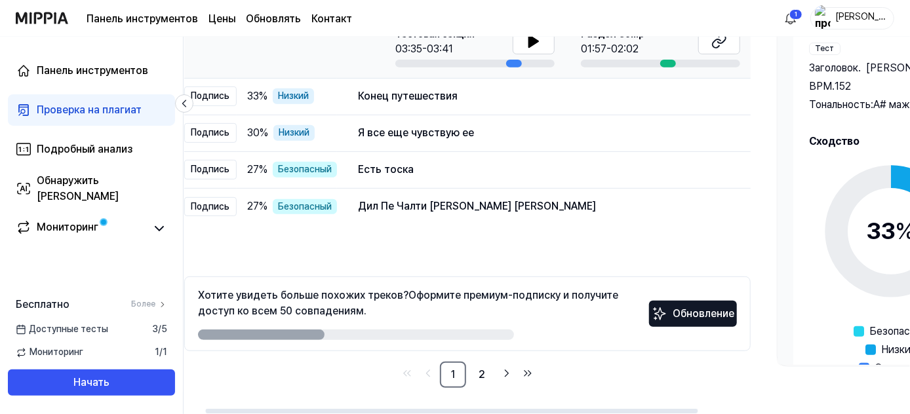
drag, startPoint x: 468, startPoint y: 408, endPoint x: 257, endPoint y: 389, distance: 212.0
click at [257, 409] on div at bounding box center [452, 411] width 492 height 5
click at [525, 374] on icon "Перейти на последнюю страницу" at bounding box center [527, 374] width 13 height 16
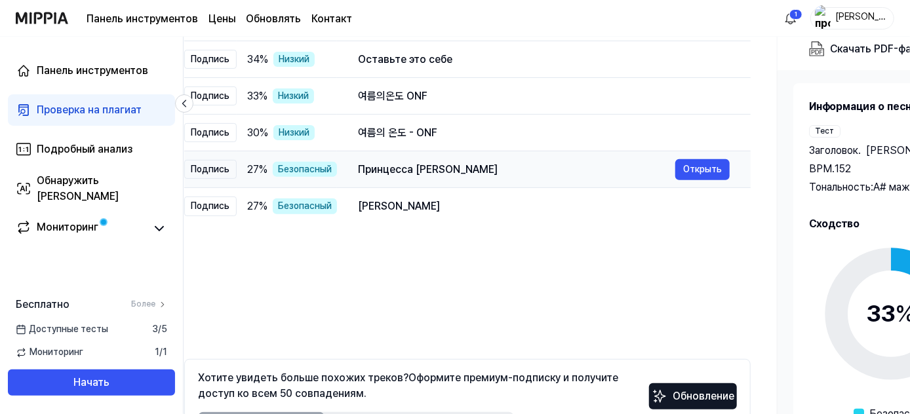
click at [278, 166] on font "Безопасный" at bounding box center [305, 169] width 54 height 10
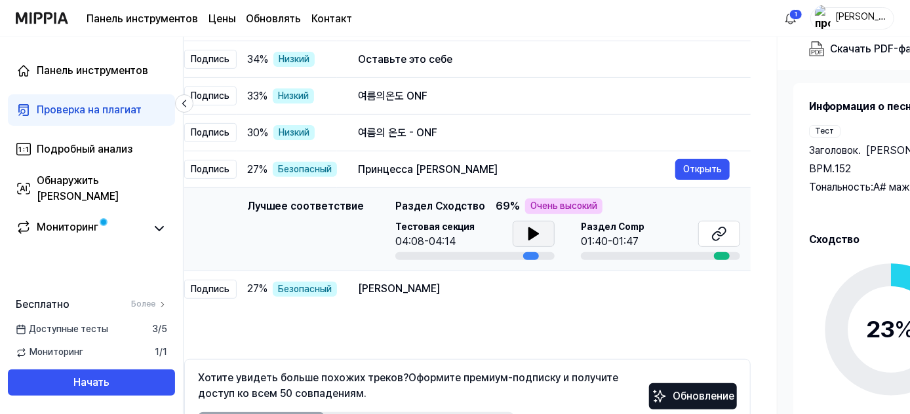
click at [529, 230] on icon at bounding box center [533, 234] width 9 height 12
click at [526, 230] on icon at bounding box center [534, 234] width 16 height 16
click at [88, 147] on font "Подробный анализ" at bounding box center [85, 149] width 96 height 12
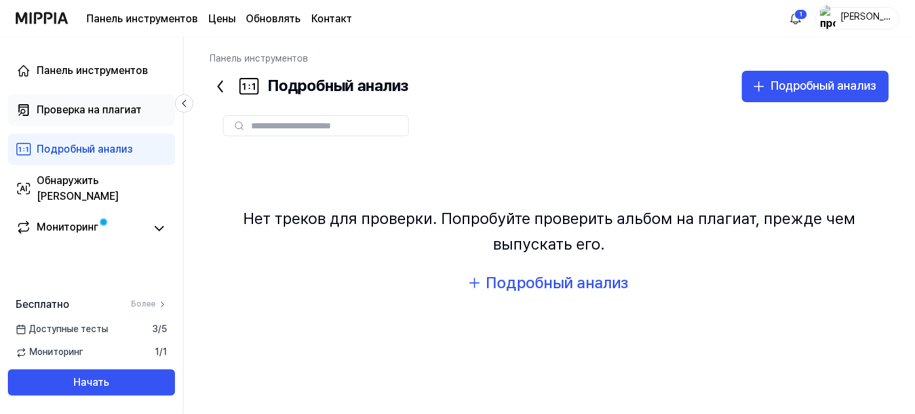
click at [88, 121] on link "Проверка на плагиат" at bounding box center [91, 109] width 167 height 31
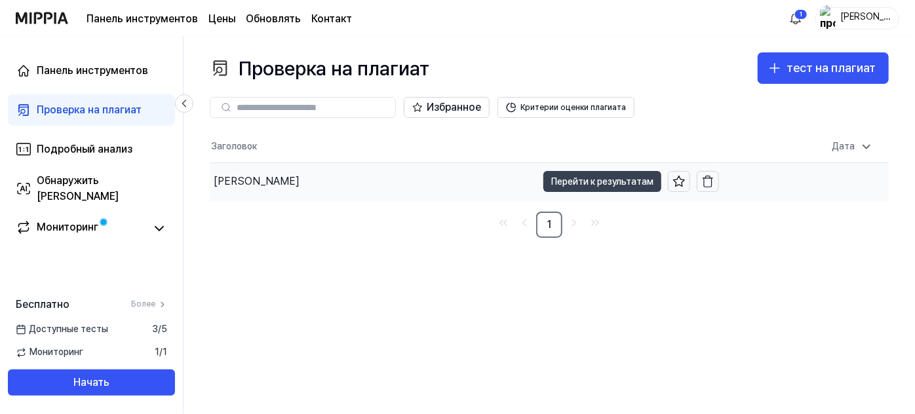
click at [585, 181] on font "Перейти к результатам" at bounding box center [602, 181] width 102 height 10
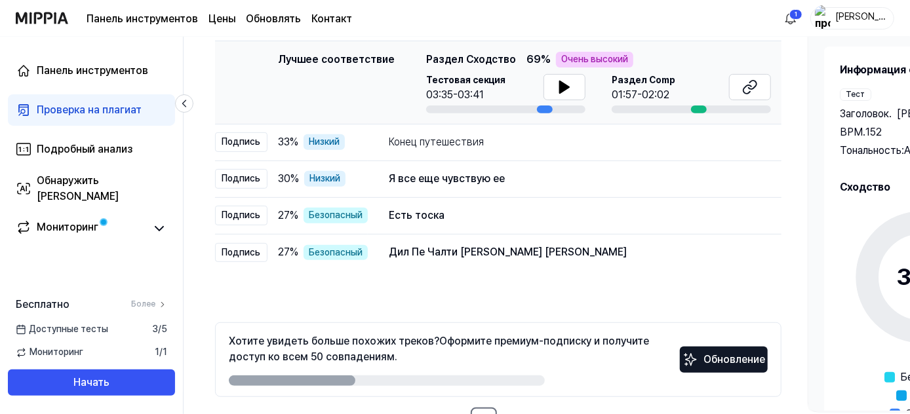
scroll to position [246, 0]
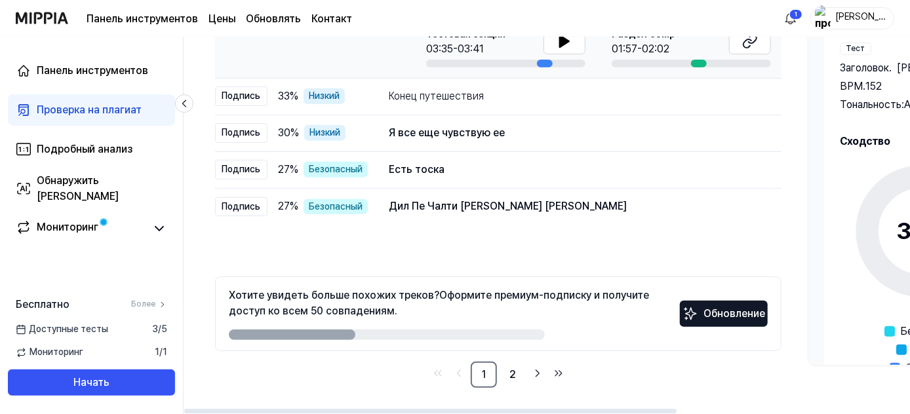
drag, startPoint x: 391, startPoint y: 336, endPoint x: 480, endPoint y: 330, distance: 89.3
click at [480, 330] on div at bounding box center [387, 335] width 316 height 10
click at [519, 376] on link "2" at bounding box center [512, 375] width 26 height 26
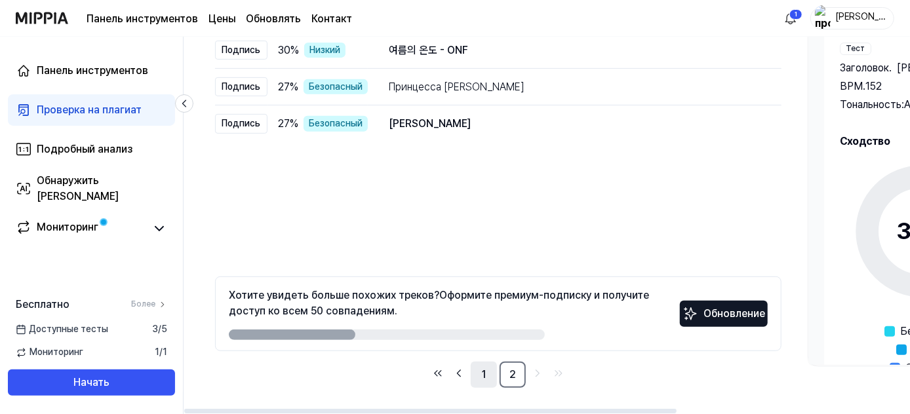
scroll to position [0, 1]
click at [472, 372] on link "1" at bounding box center [482, 375] width 26 height 26
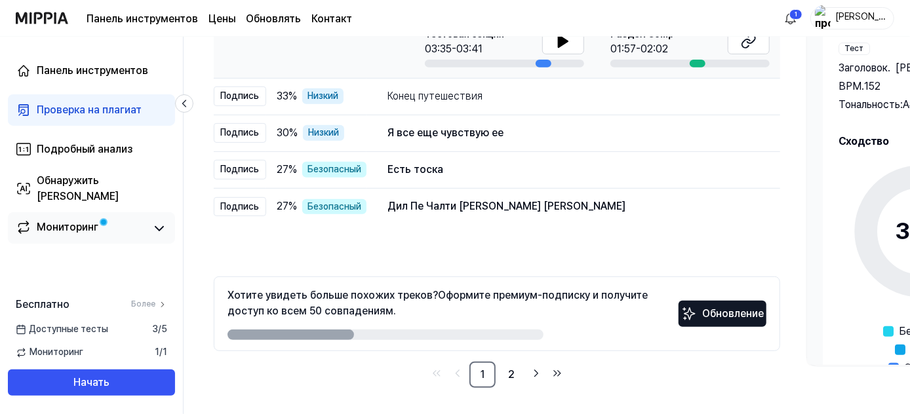
click at [146, 223] on div "Мониторинг" at bounding box center [91, 229] width 151 height 18
click at [159, 230] on icon at bounding box center [159, 229] width 8 height 4
click at [99, 232] on link "Мониторинг" at bounding box center [81, 229] width 130 height 18
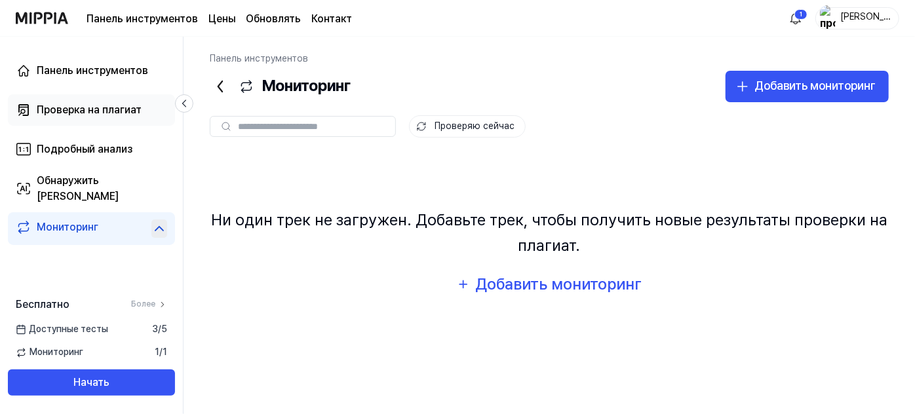
click at [98, 119] on link "Проверка на плагиат" at bounding box center [91, 109] width 167 height 31
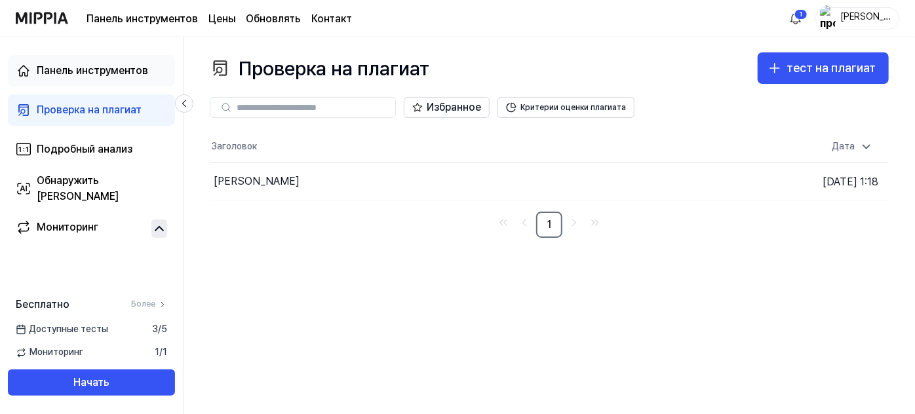
click at [119, 78] on div "Панель инструментов" at bounding box center [92, 71] width 111 height 16
